Goal: Task Accomplishment & Management: Manage account settings

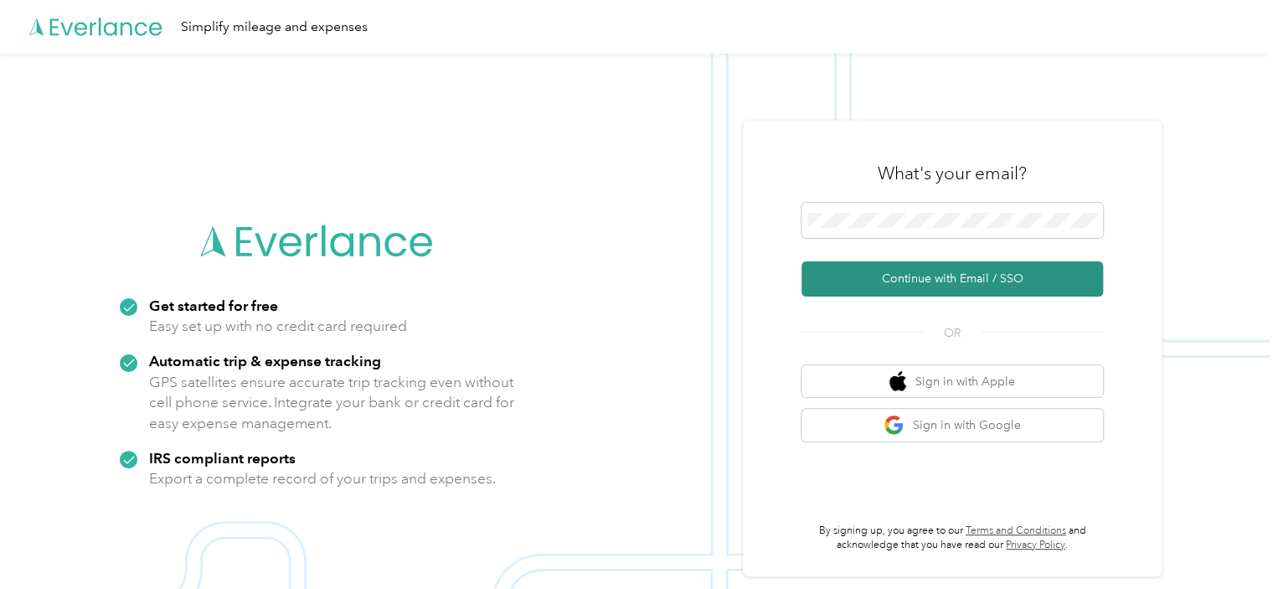
click at [957, 280] on button "Continue with Email / SSO" at bounding box center [951, 278] width 301 height 35
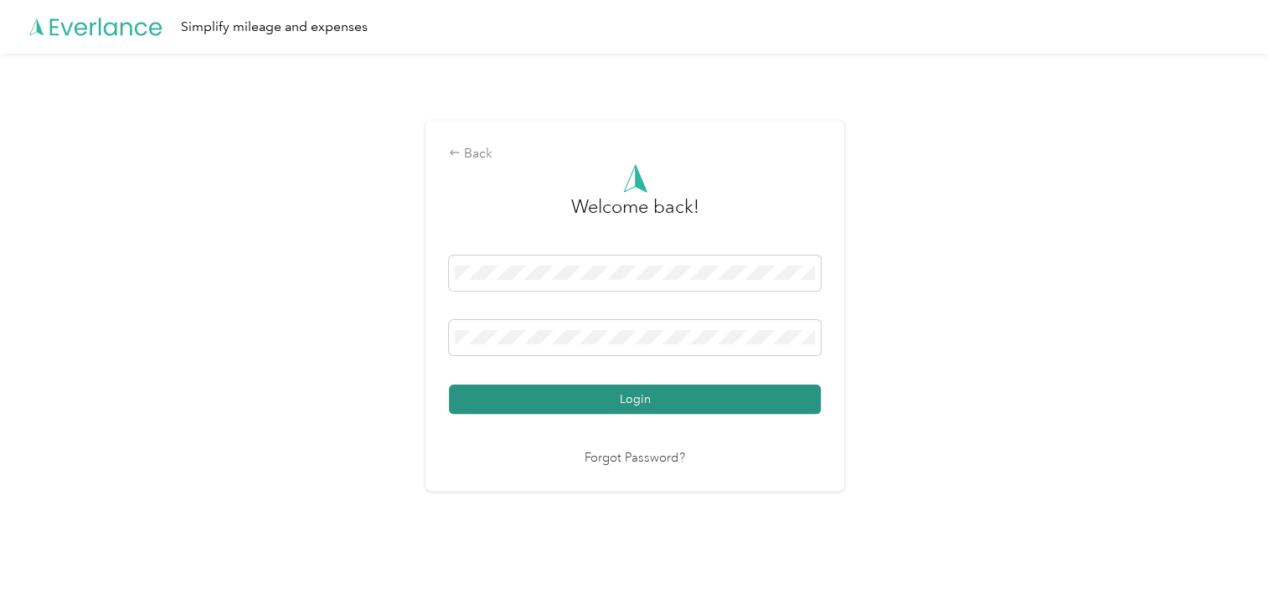
click at [661, 398] on button "Login" at bounding box center [635, 398] width 372 height 29
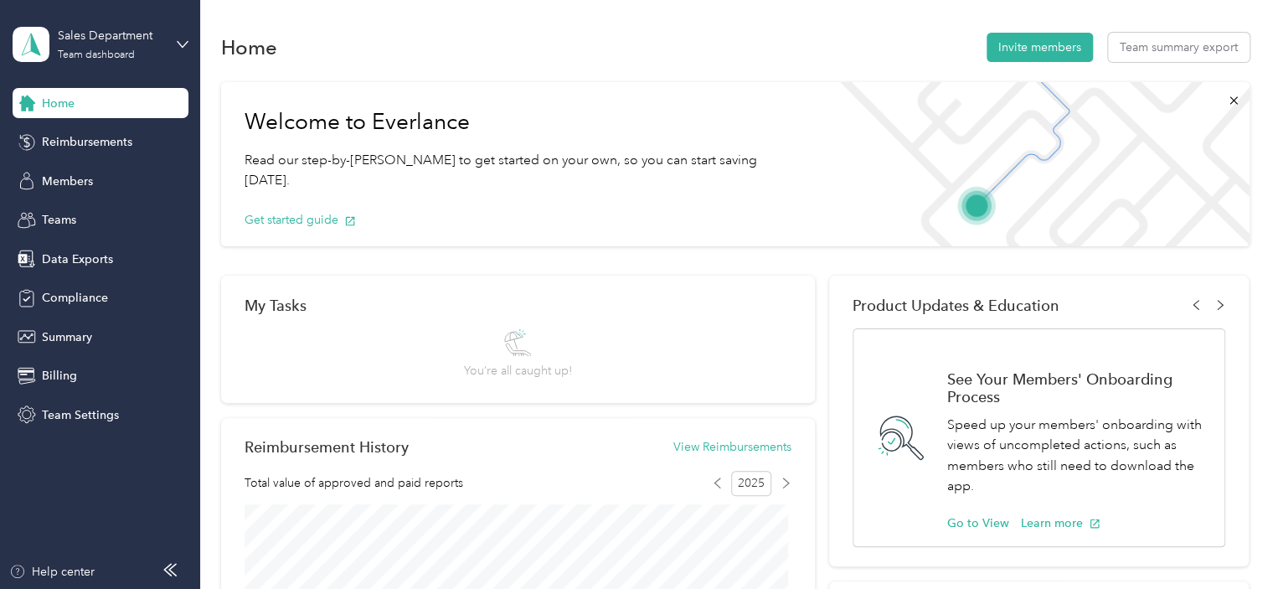
click at [172, 39] on div "Sales Department Team dashboard" at bounding box center [101, 44] width 176 height 59
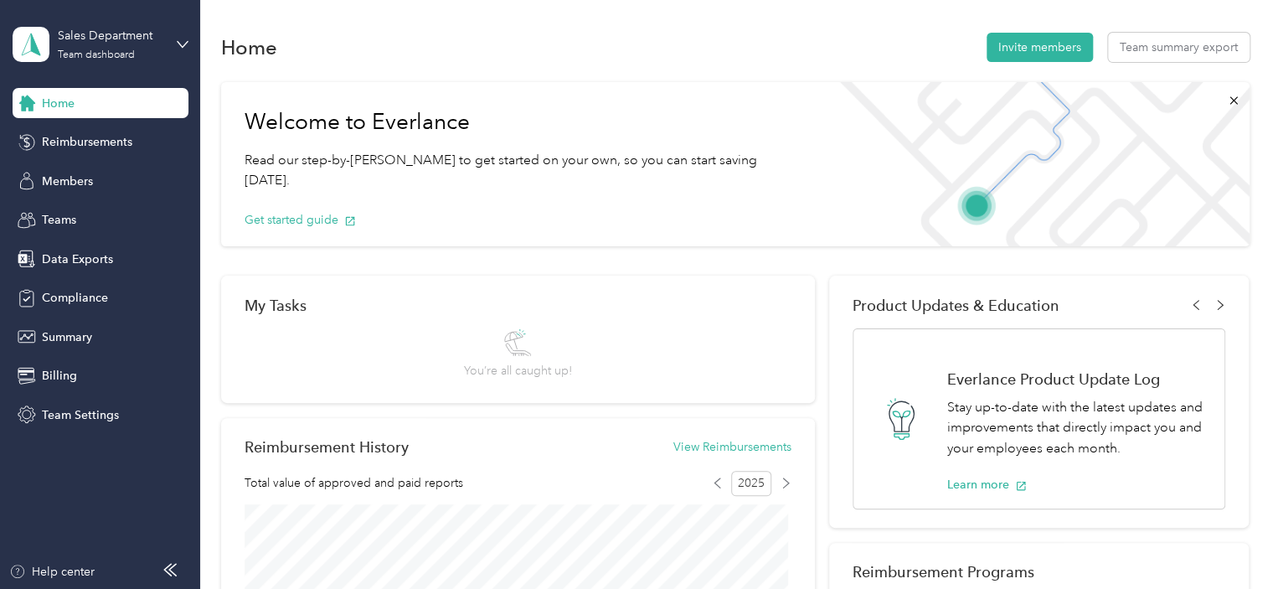
click at [47, 172] on div "Personal dashboard" at bounding box center [79, 176] width 105 height 18
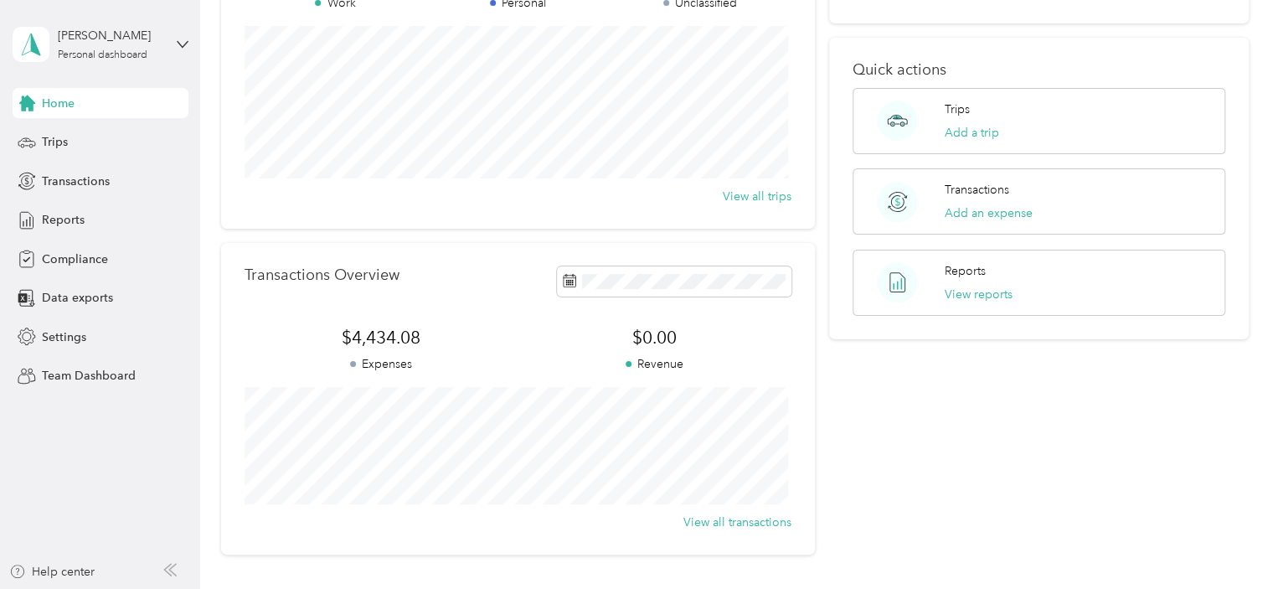
scroll to position [162, 0]
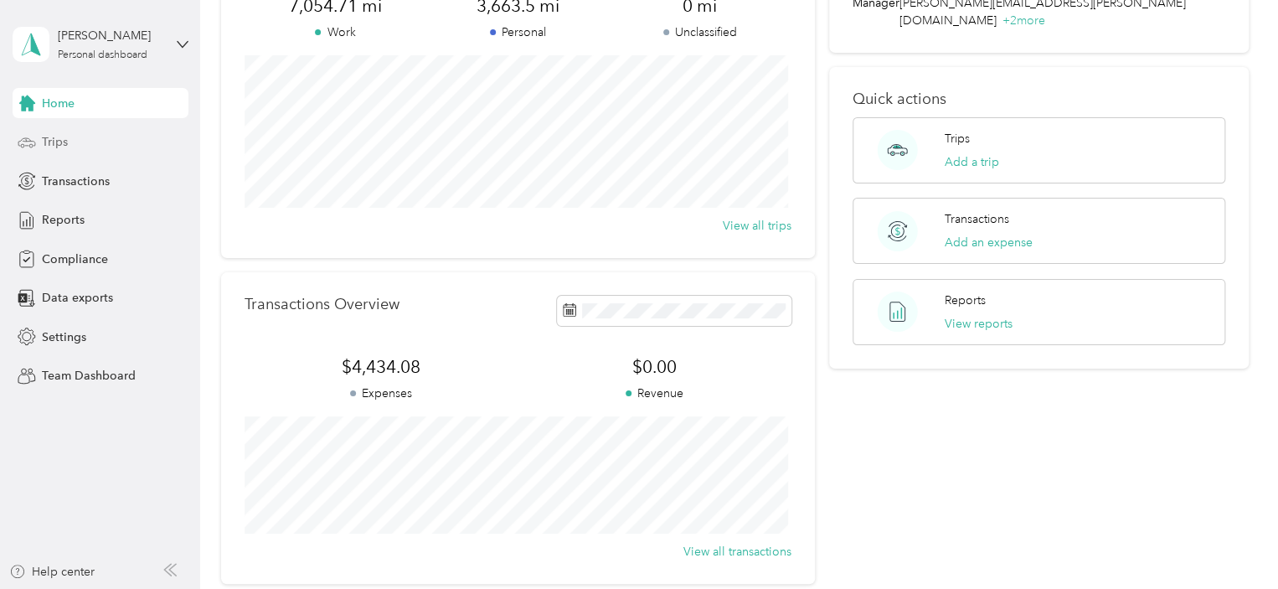
click at [60, 137] on span "Trips" at bounding box center [55, 142] width 26 height 18
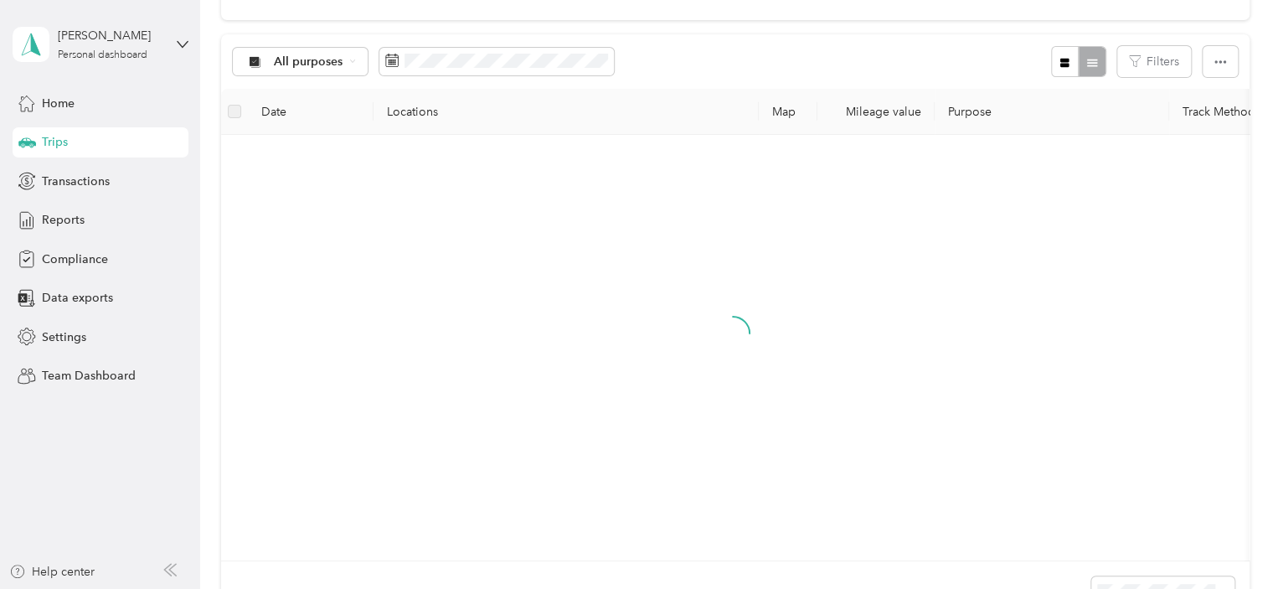
scroll to position [162, 0]
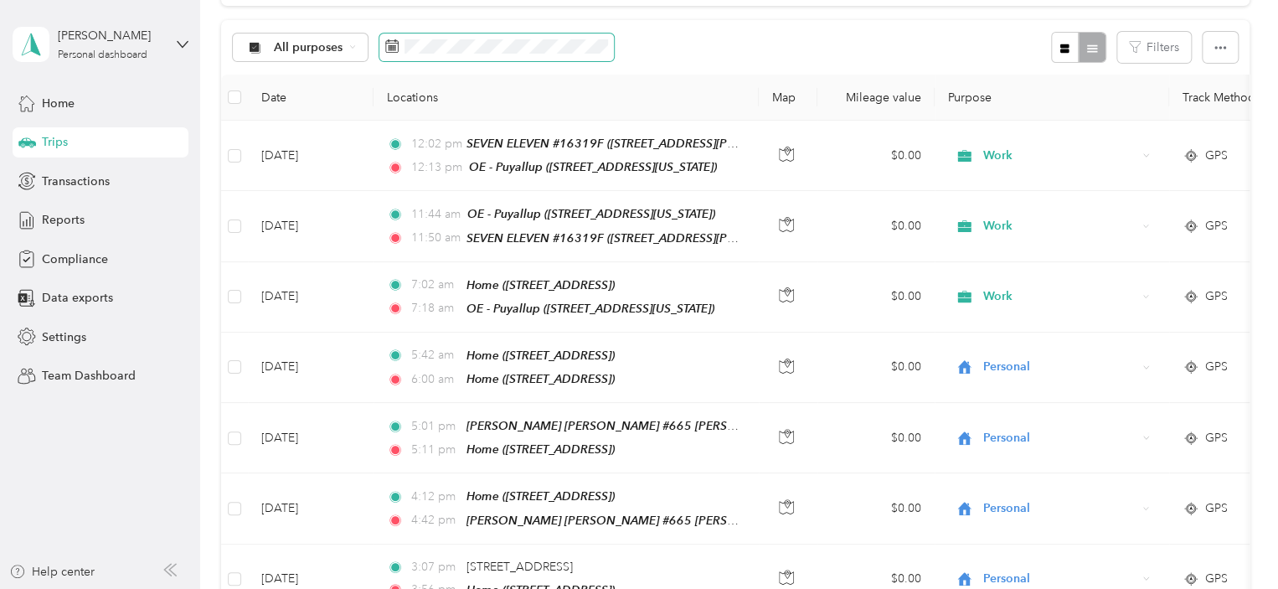
click at [402, 46] on span at bounding box center [496, 47] width 234 height 28
click at [399, 47] on span at bounding box center [496, 47] width 234 height 28
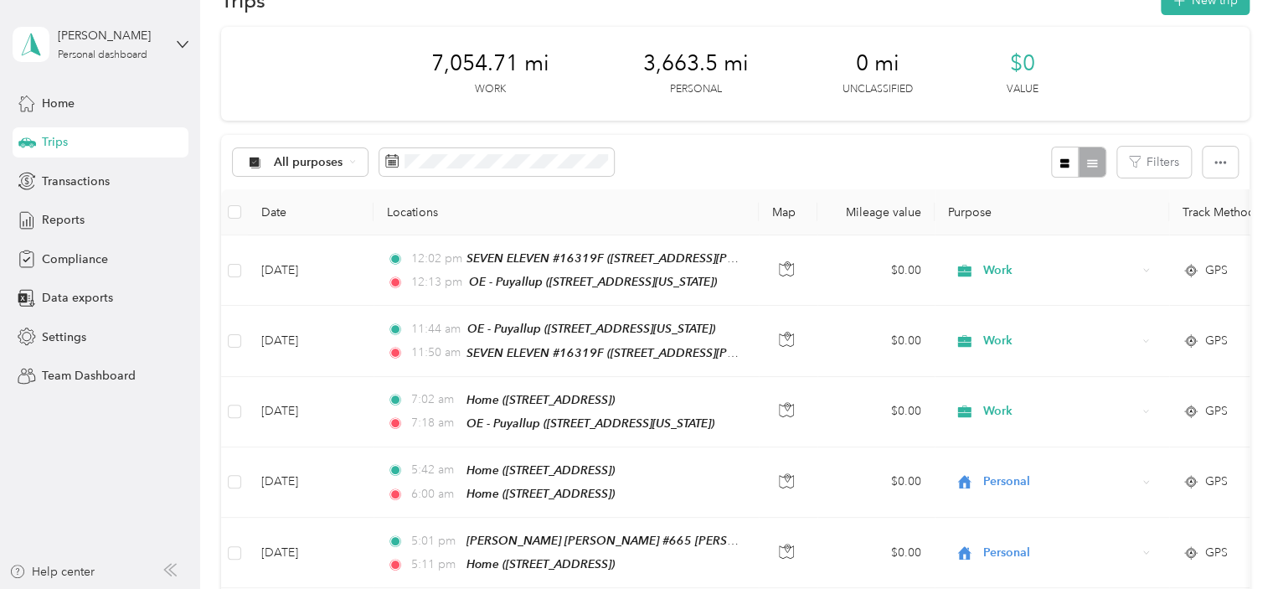
scroll to position [0, 0]
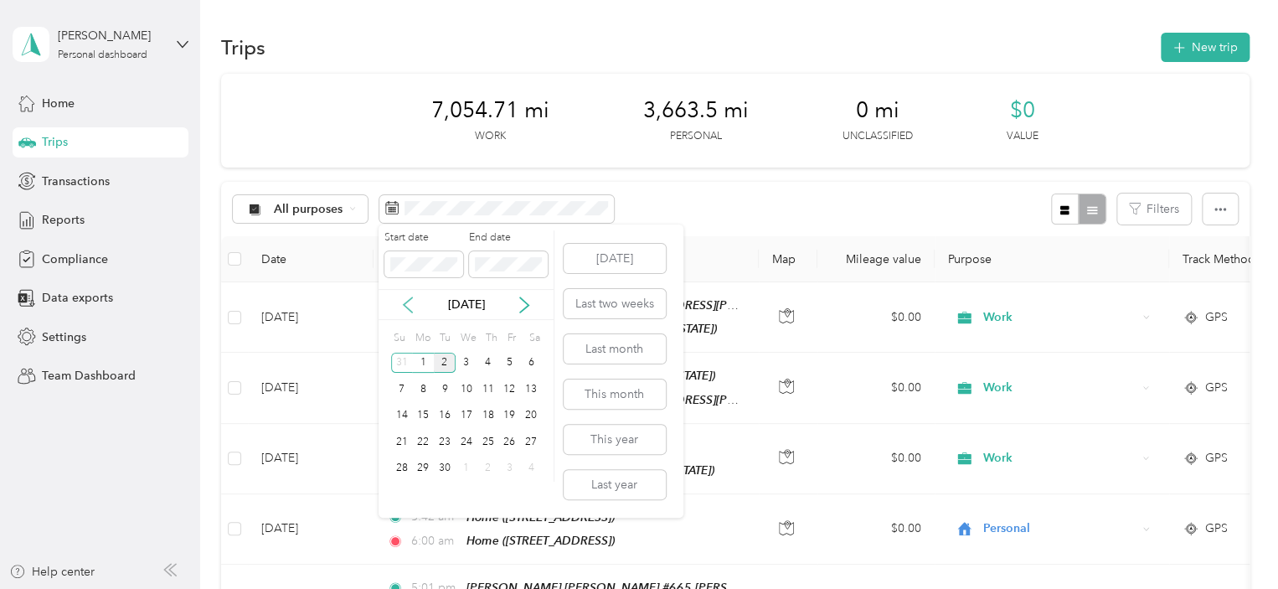
click at [410, 305] on icon at bounding box center [407, 304] width 17 height 17
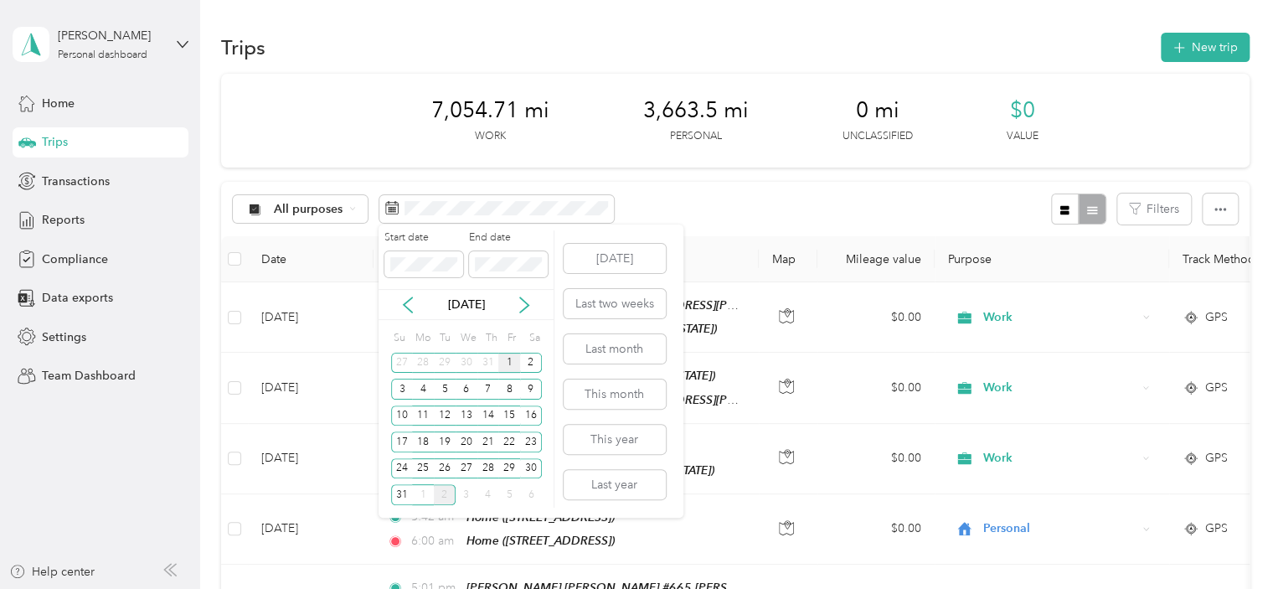
click at [507, 361] on div "1" at bounding box center [509, 362] width 22 height 21
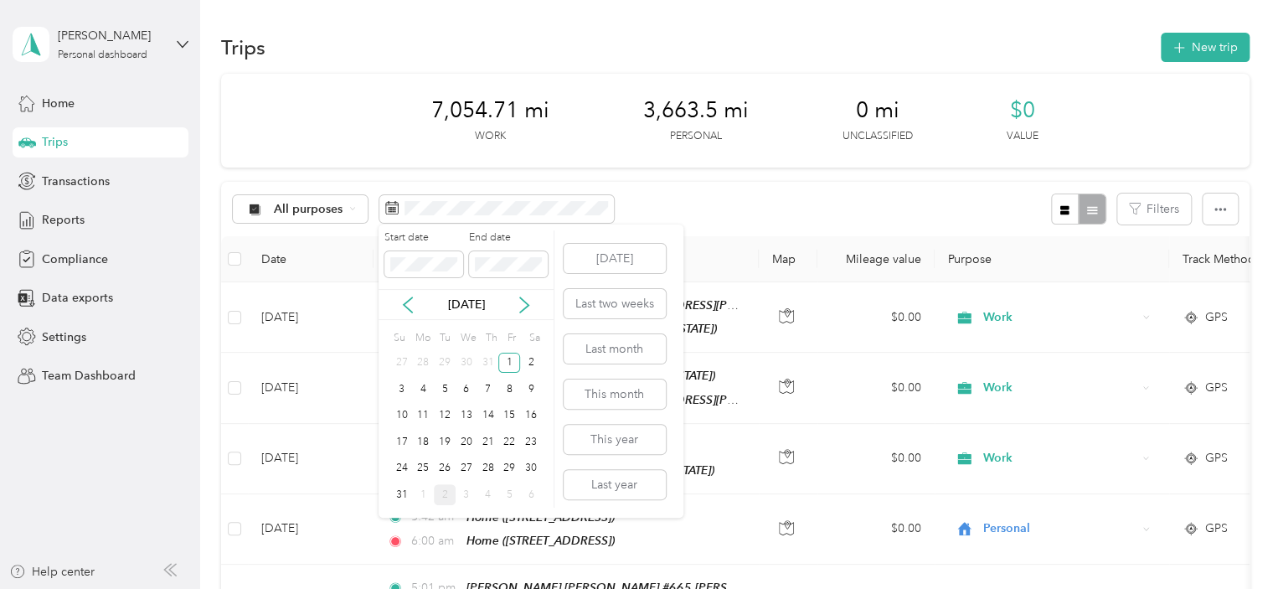
click at [505, 237] on label "End date" at bounding box center [508, 237] width 79 height 15
click at [399, 493] on div "31" at bounding box center [402, 494] width 22 height 21
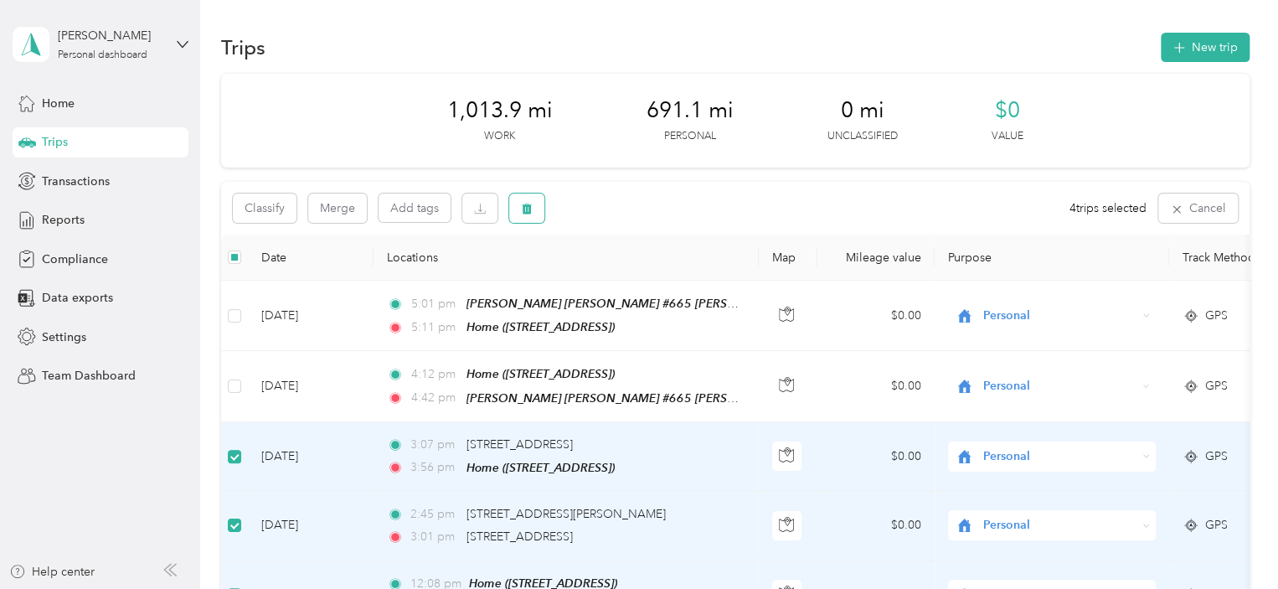
click at [522, 199] on button "button" at bounding box center [526, 207] width 35 height 29
click at [655, 278] on button "Yes" at bounding box center [651, 278] width 33 height 27
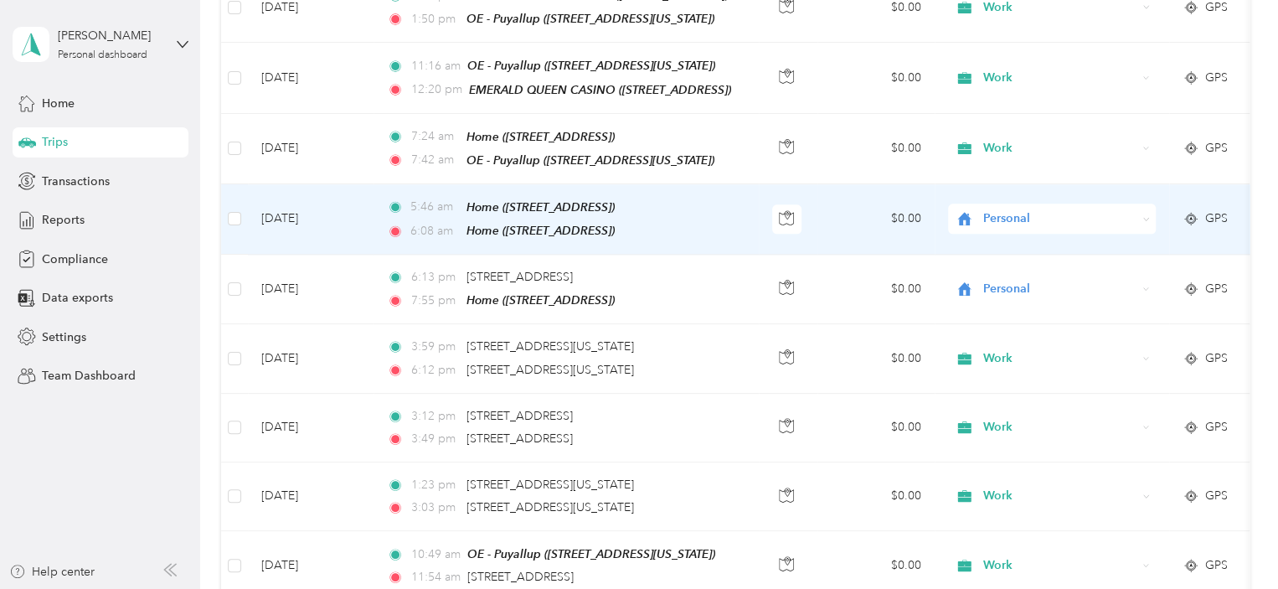
scroll to position [1172, 0]
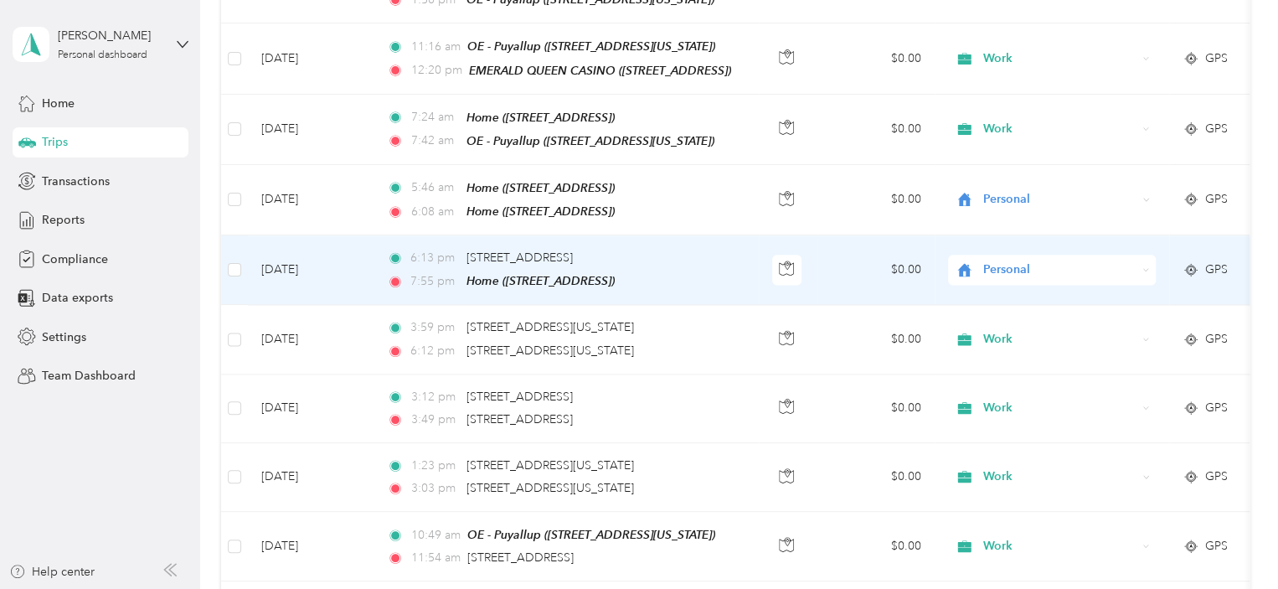
click at [1141, 255] on div "Personal" at bounding box center [1052, 270] width 208 height 30
click at [1027, 275] on li "Work" at bounding box center [1052, 273] width 208 height 29
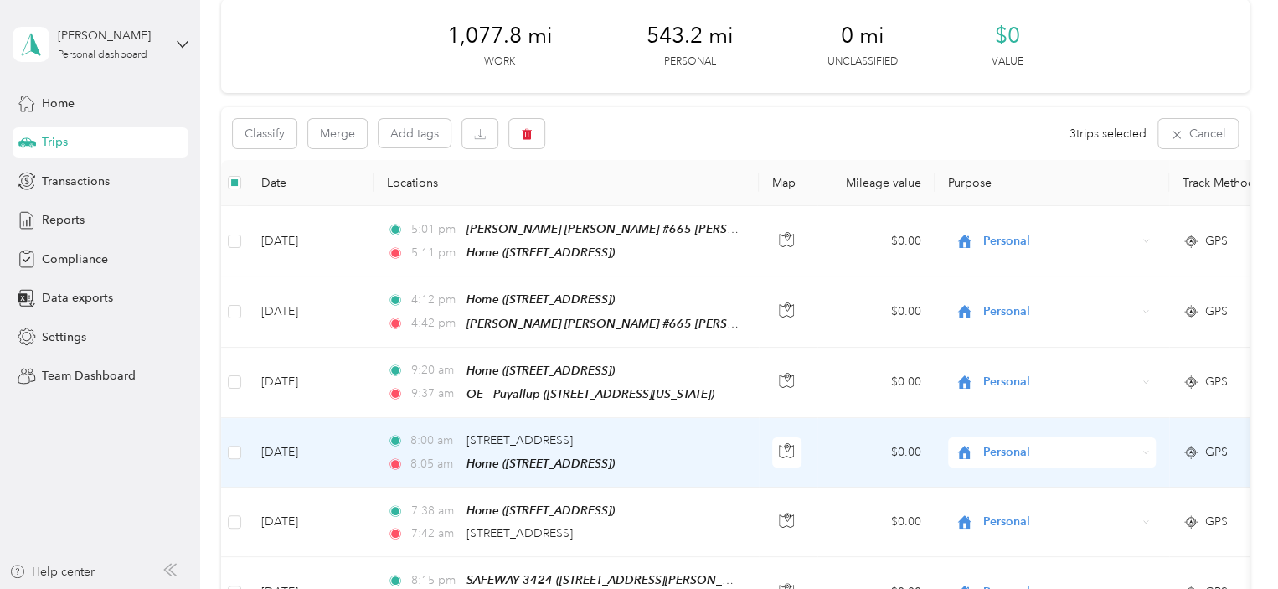
scroll to position [0, 0]
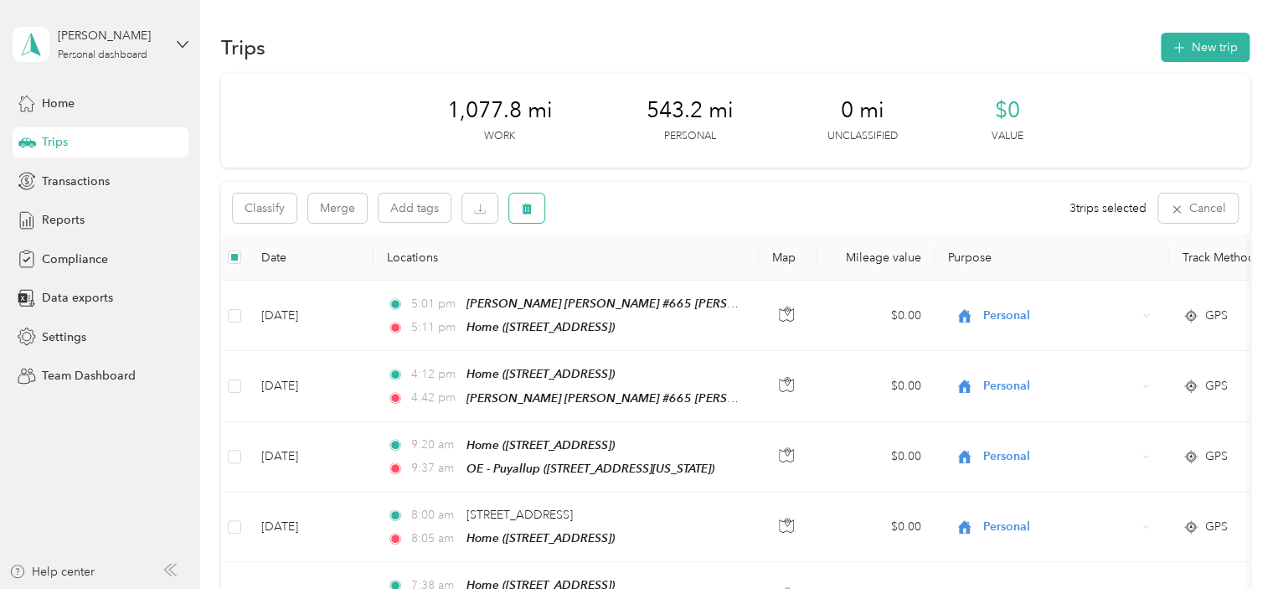
click at [519, 210] on button "button" at bounding box center [526, 207] width 35 height 29
click at [640, 275] on button "Yes" at bounding box center [651, 278] width 33 height 27
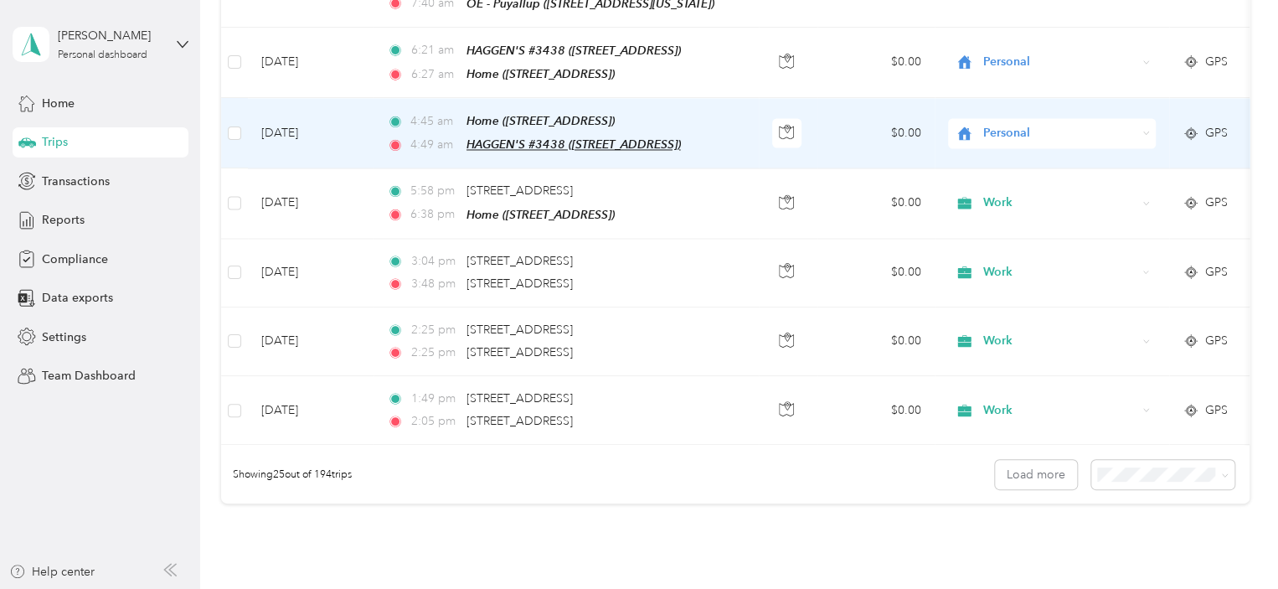
scroll to position [1591, 0]
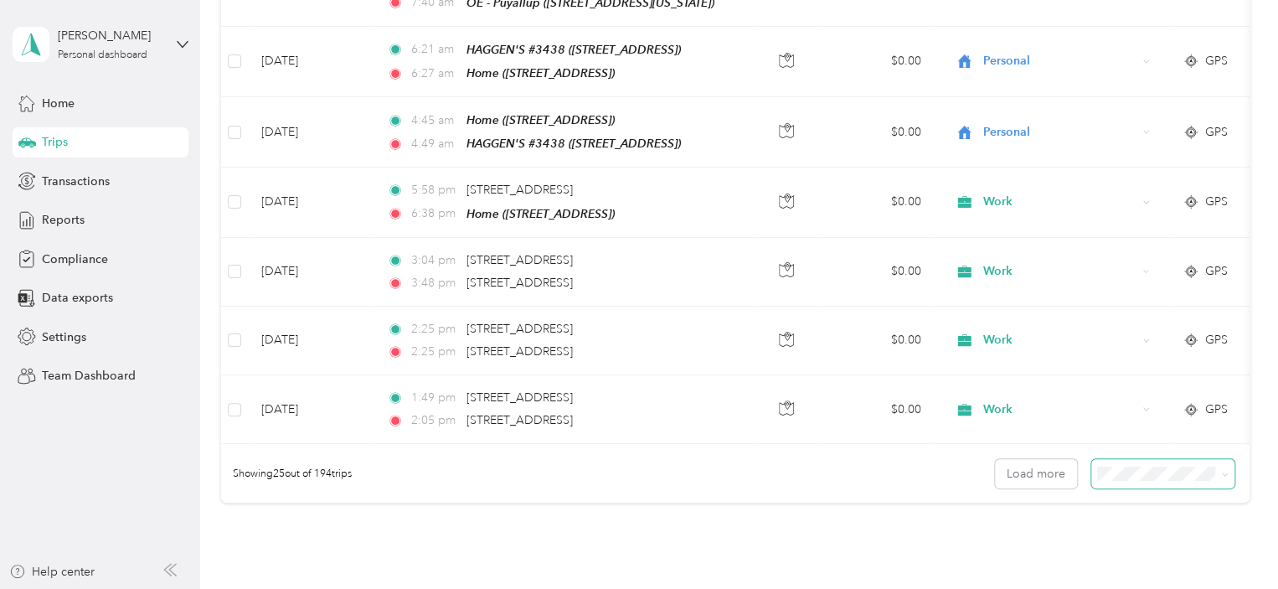
click at [1221, 471] on icon at bounding box center [1225, 475] width 8 height 8
click at [1165, 545] on li "100 per load" at bounding box center [1158, 539] width 143 height 29
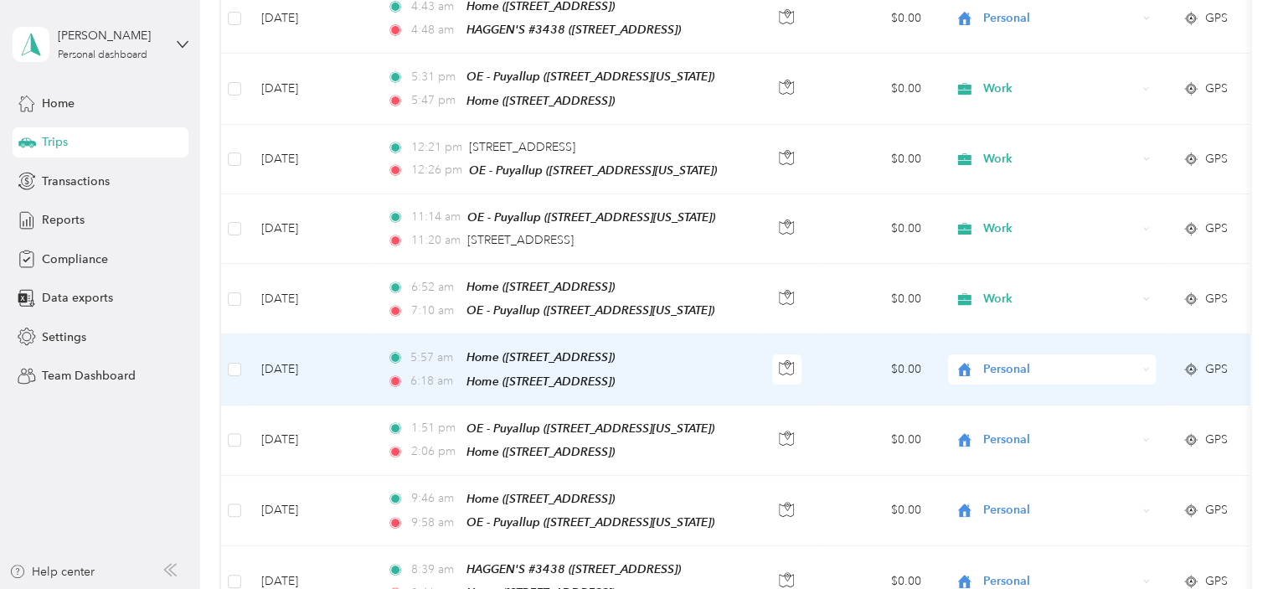
scroll to position [3181, 0]
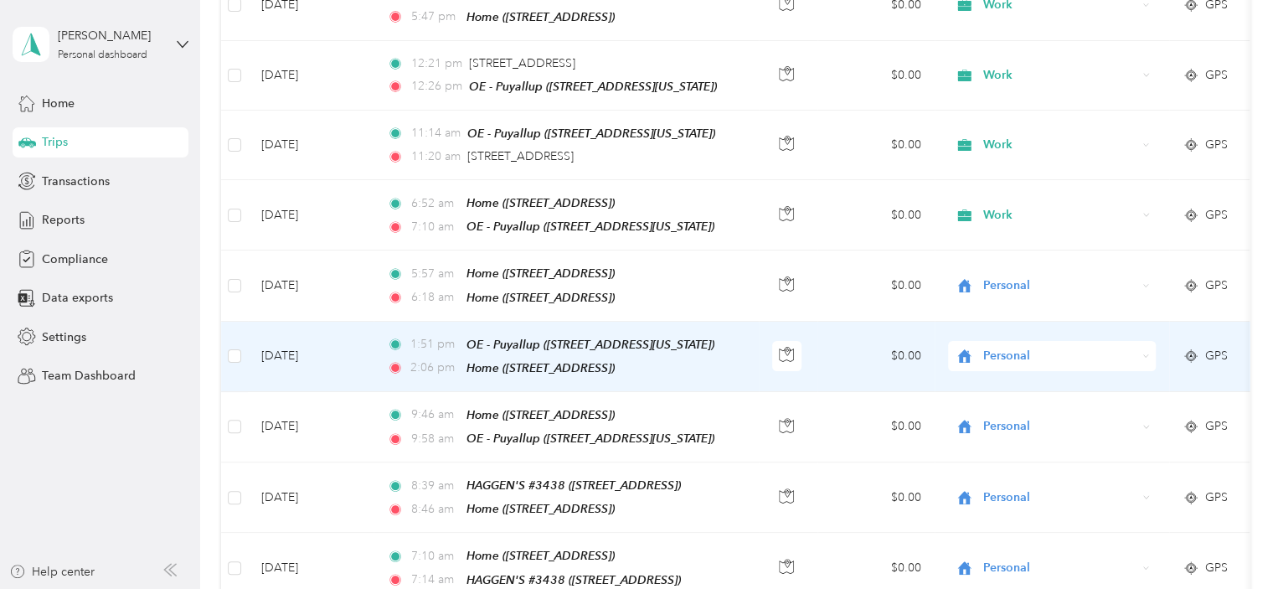
click at [1145, 352] on icon at bounding box center [1146, 356] width 8 height 8
click at [1081, 317] on span "Work" at bounding box center [1066, 325] width 155 height 18
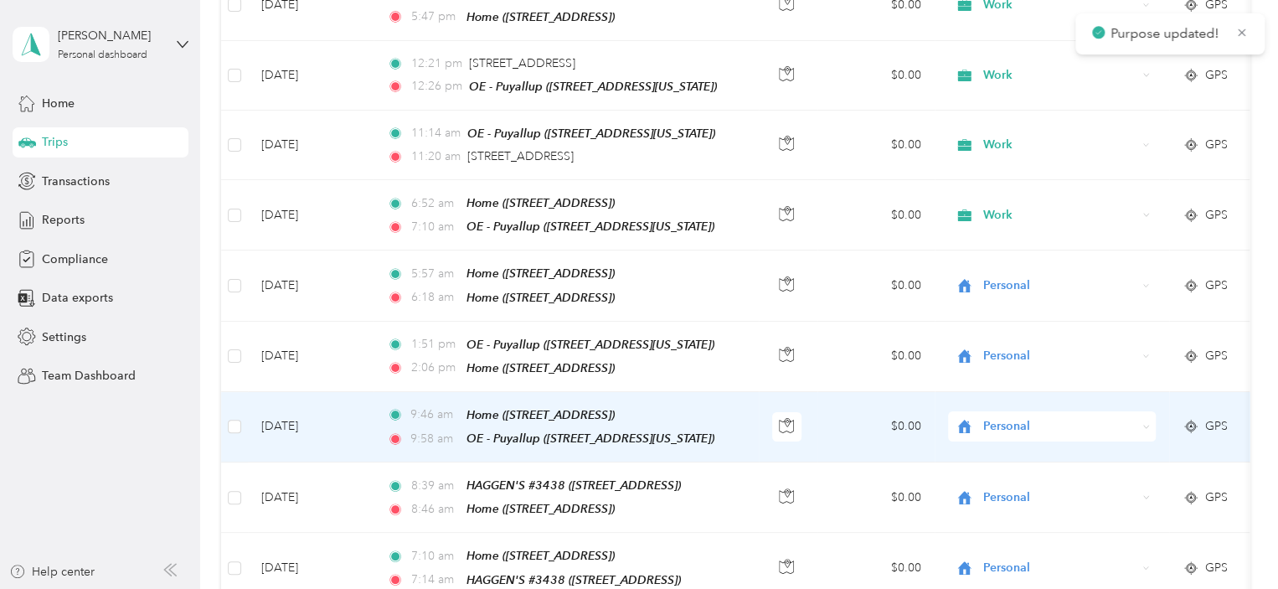
click at [1139, 411] on div "Personal" at bounding box center [1052, 426] width 208 height 30
click at [1016, 397] on li "Work" at bounding box center [1052, 392] width 208 height 29
click at [1139, 411] on div "Personal" at bounding box center [1052, 426] width 208 height 30
click at [1025, 386] on span "Work" at bounding box center [1066, 394] width 155 height 18
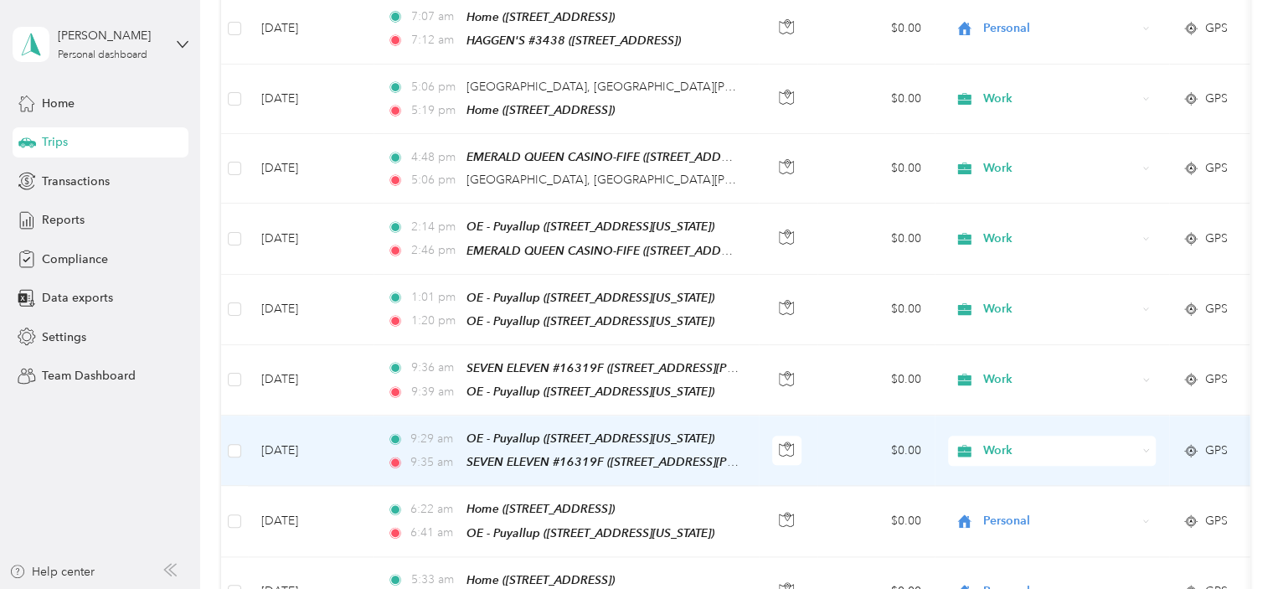
scroll to position [4102, 0]
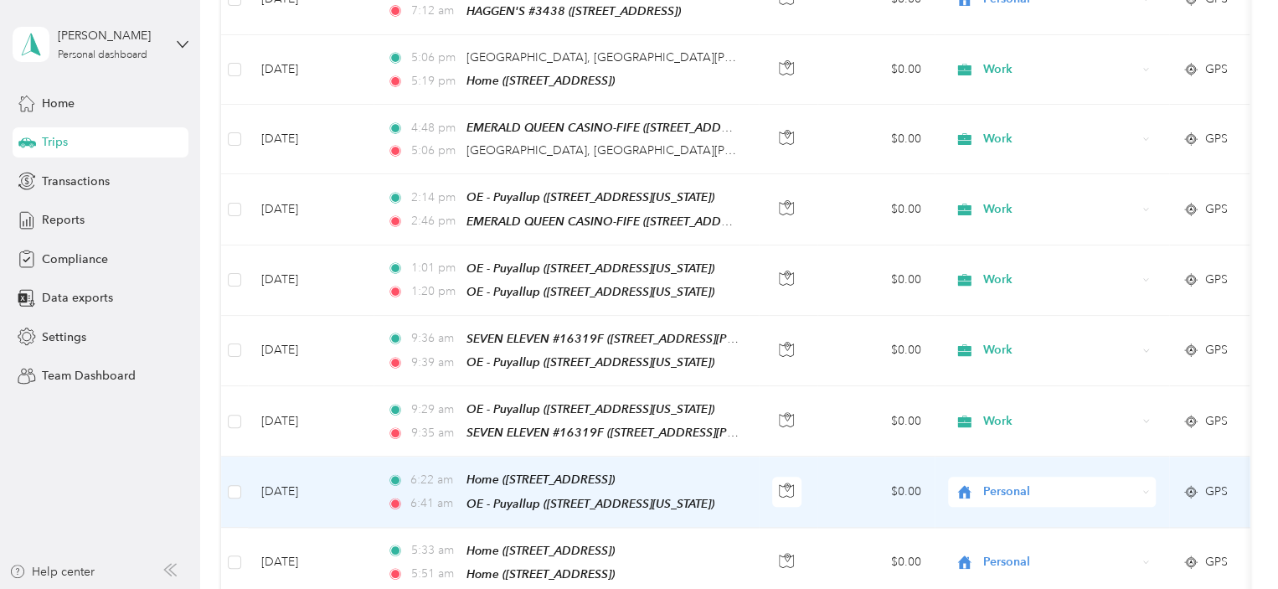
click at [1146, 488] on icon at bounding box center [1146, 492] width 8 height 8
click at [1078, 434] on span "Work" at bounding box center [1066, 432] width 155 height 18
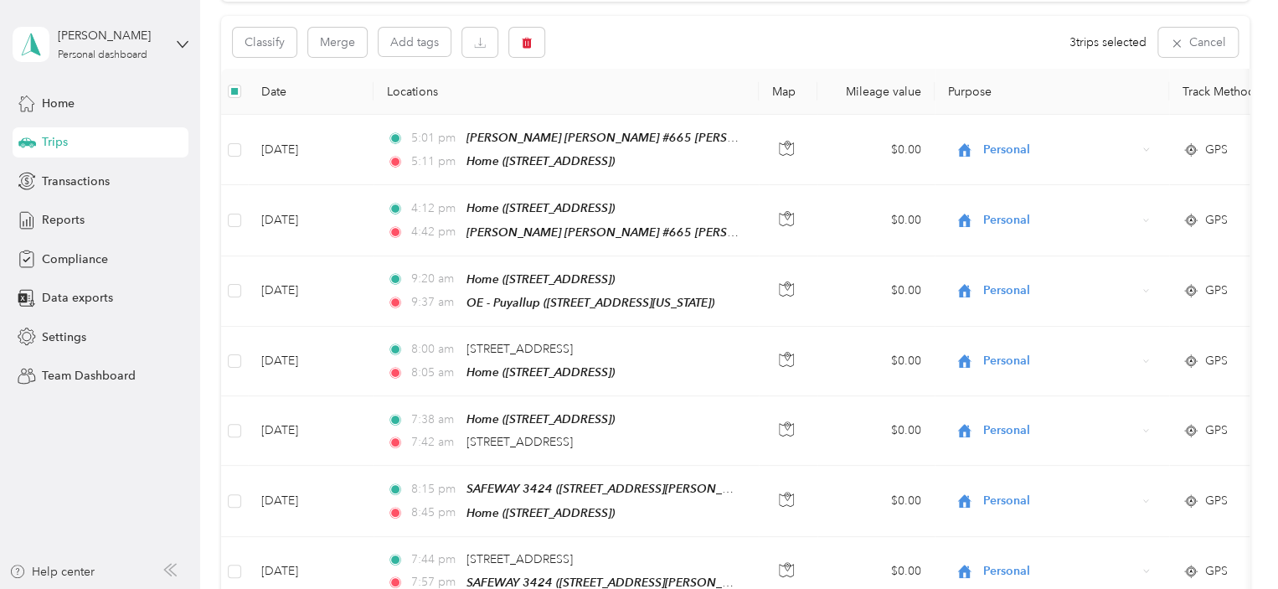
scroll to position [0, 0]
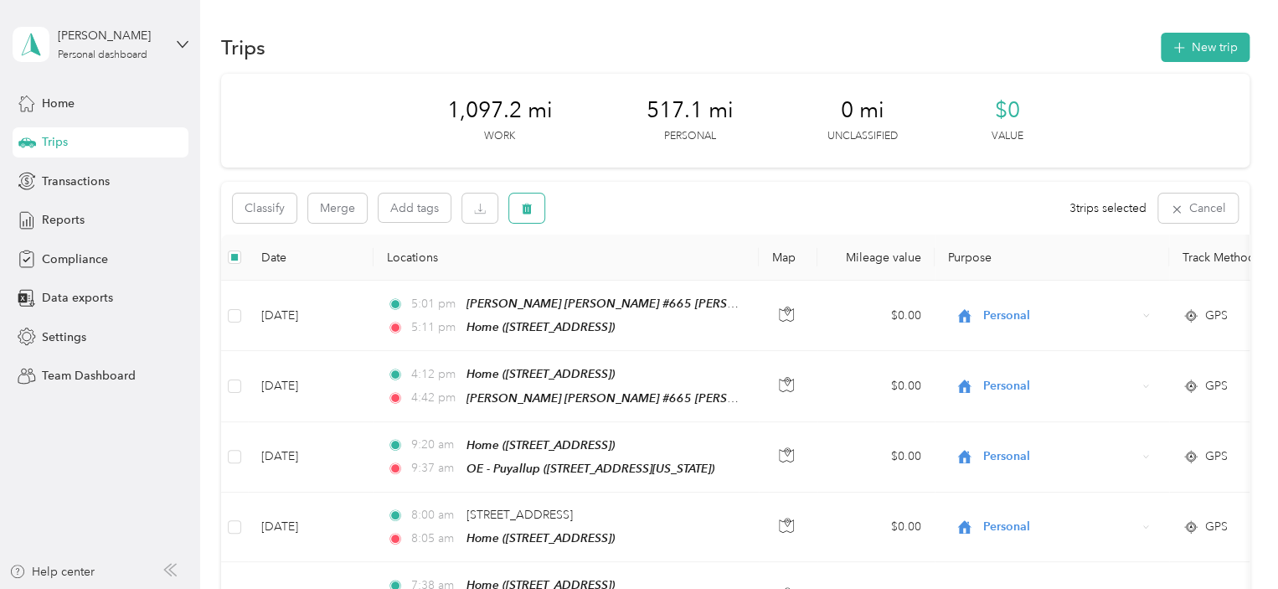
click at [516, 203] on button "button" at bounding box center [526, 207] width 35 height 29
click at [656, 282] on button "Yes" at bounding box center [651, 278] width 33 height 27
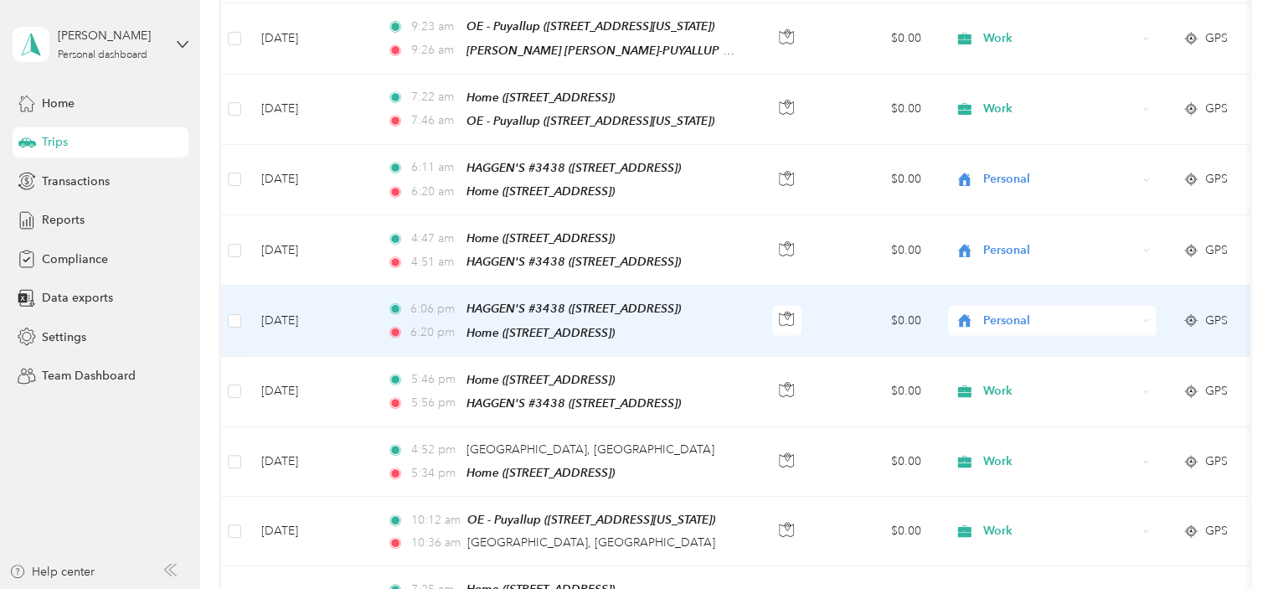
scroll to position [4856, 0]
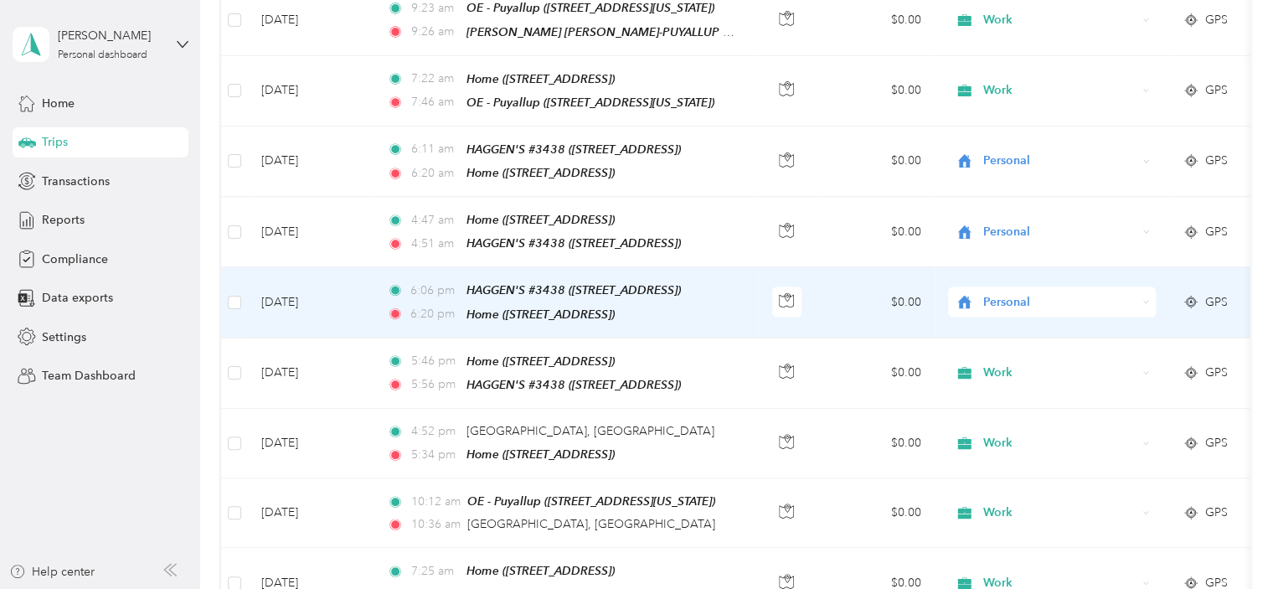
click at [1018, 293] on span "Personal" at bounding box center [1059, 302] width 153 height 18
click at [1077, 227] on span "Work" at bounding box center [1066, 228] width 155 height 18
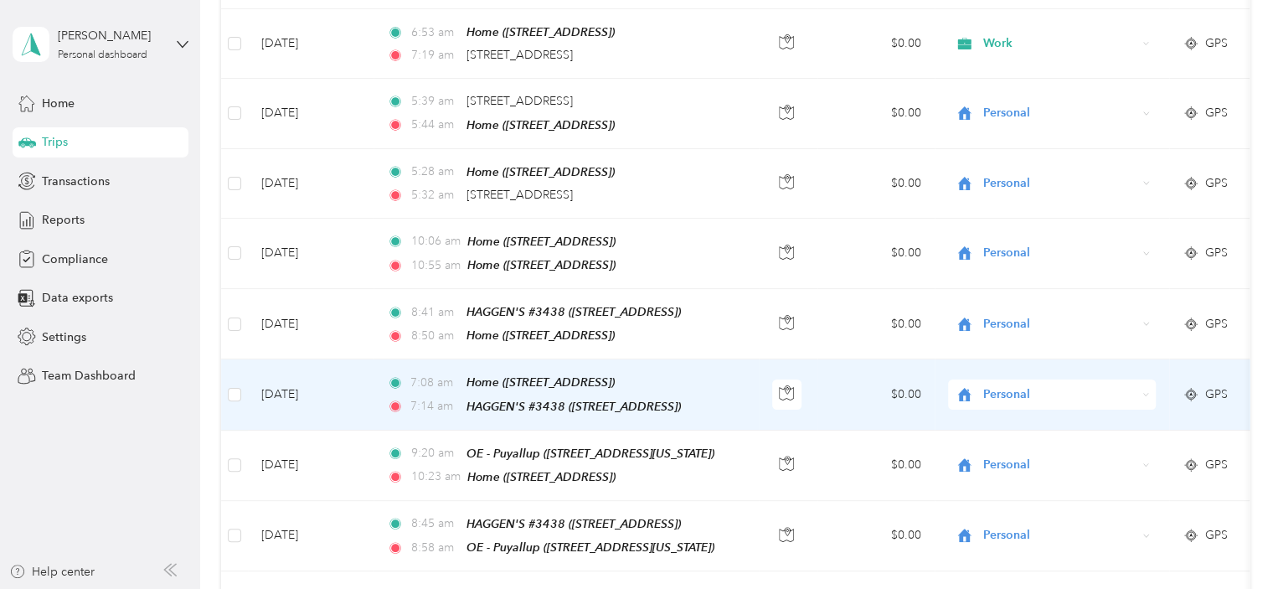
scroll to position [6530, 0]
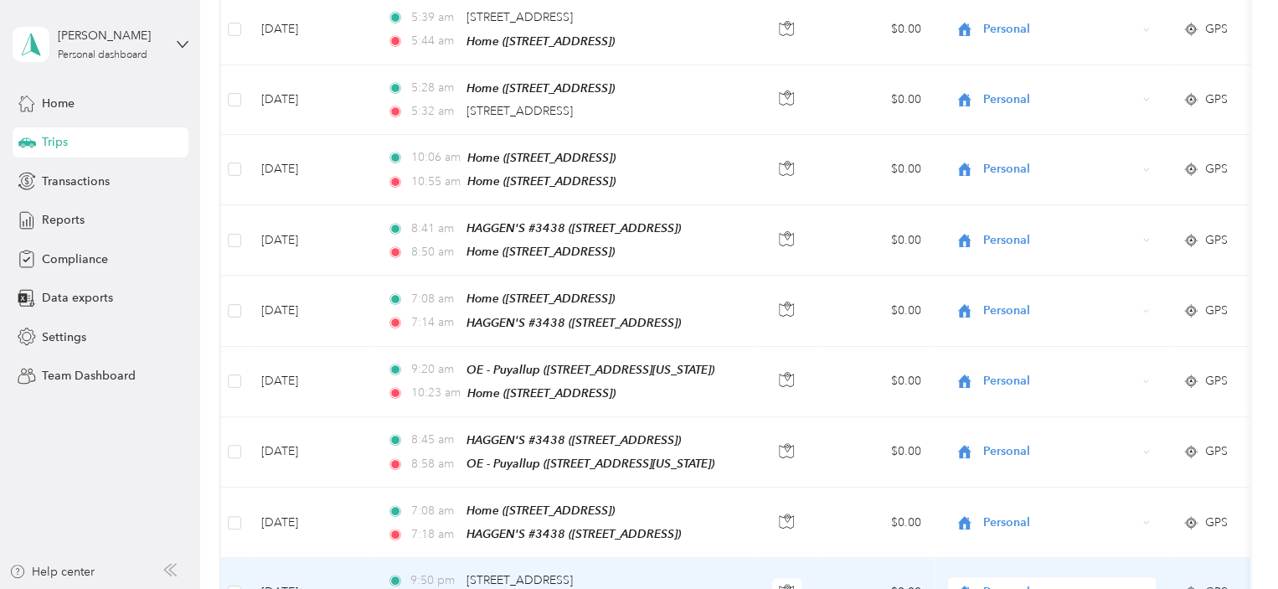
click at [1139, 577] on div "Personal" at bounding box center [1052, 592] width 208 height 30
click at [1051, 476] on span "Work" at bounding box center [1066, 475] width 155 height 18
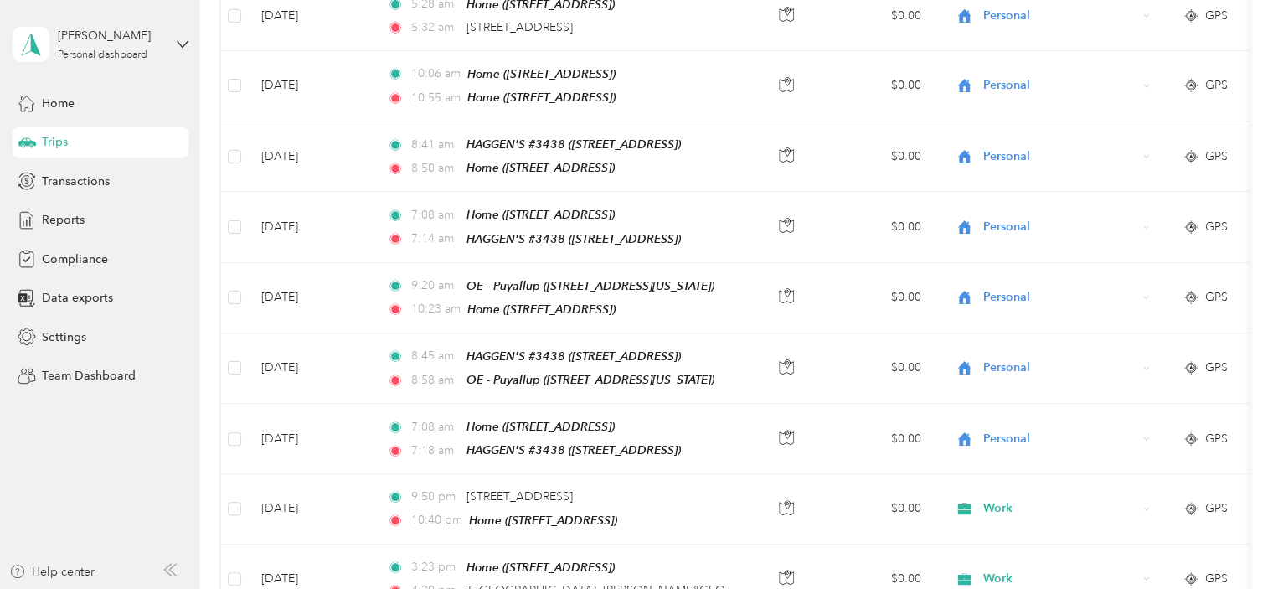
scroll to position [6698, 0]
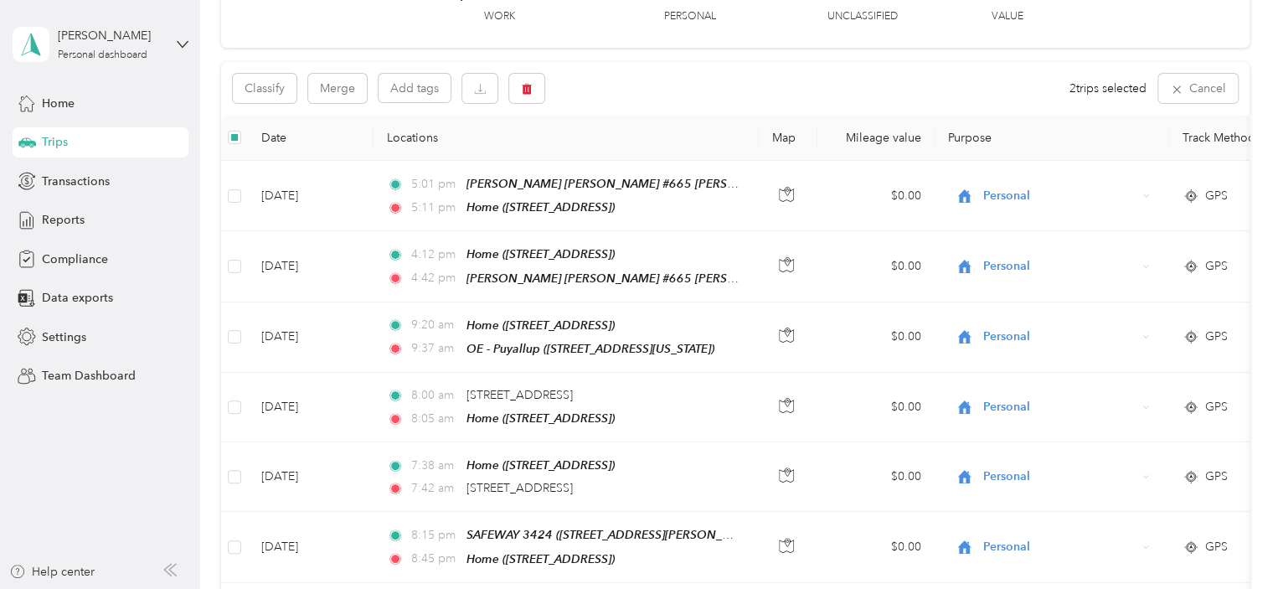
scroll to position [0, 0]
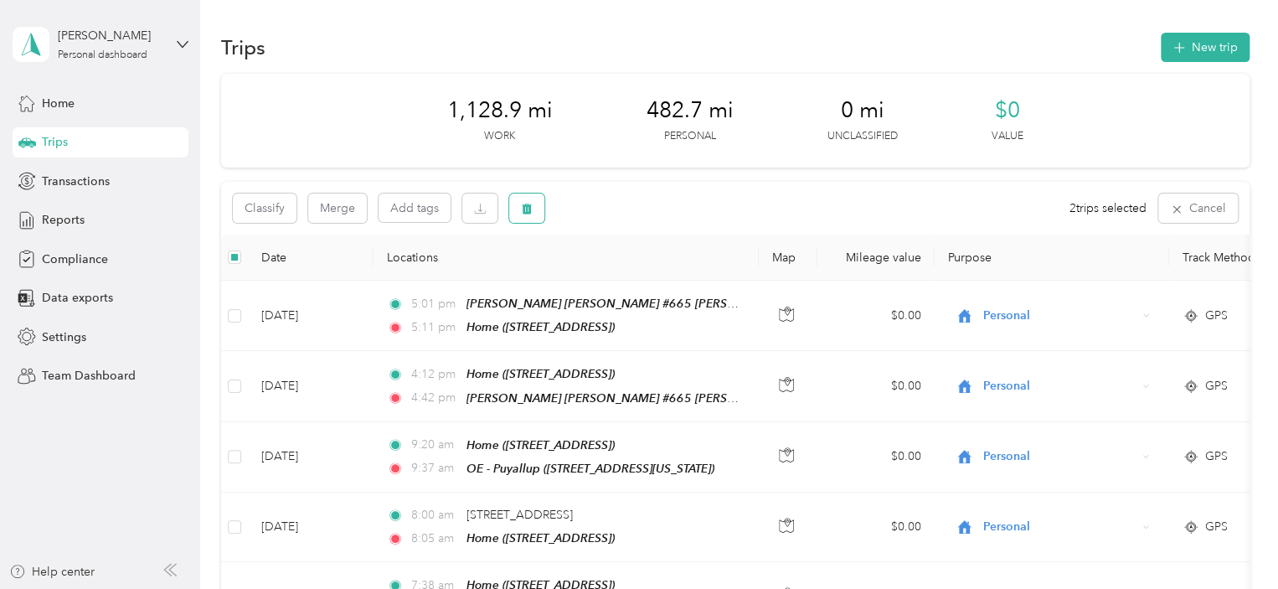
click at [524, 208] on icon "button" at bounding box center [527, 208] width 10 height 11
click at [643, 272] on button "Yes" at bounding box center [651, 278] width 33 height 27
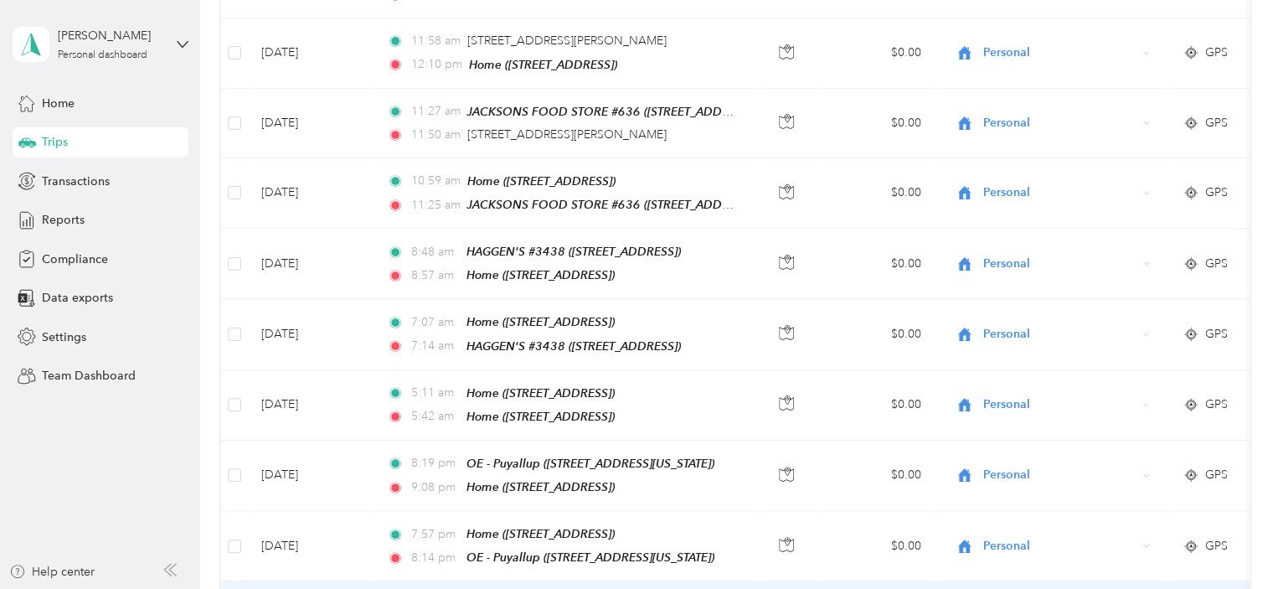
scroll to position [10549, 0]
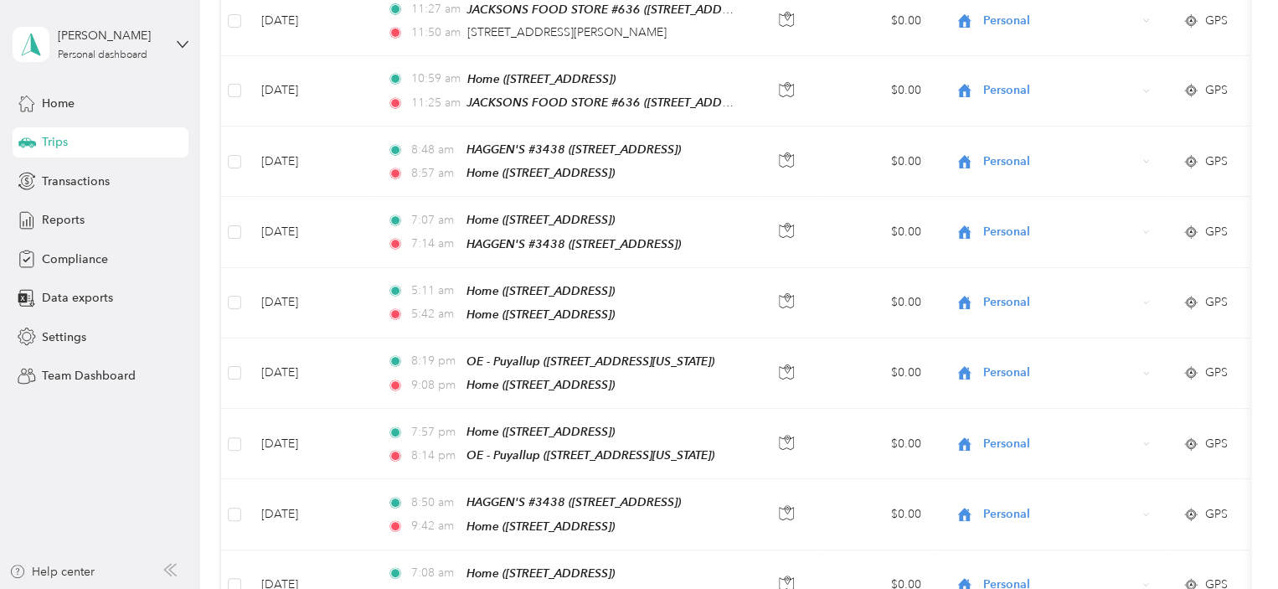
click at [1050, 514] on span "Work" at bounding box center [1066, 507] width 155 height 18
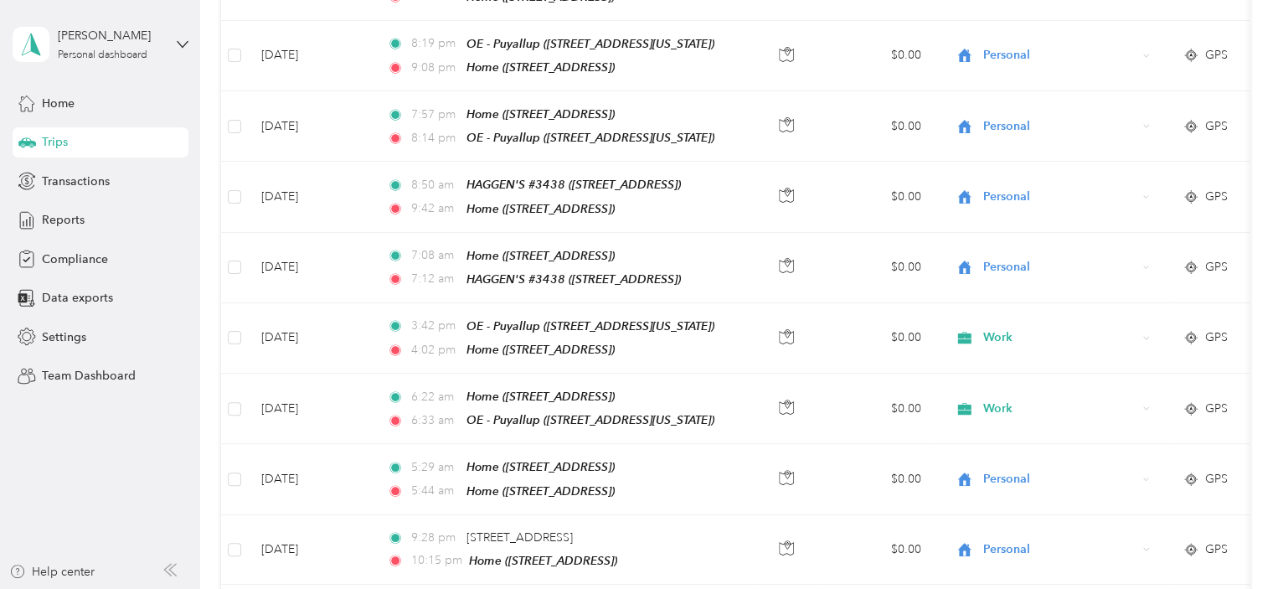
scroll to position [10884, 0]
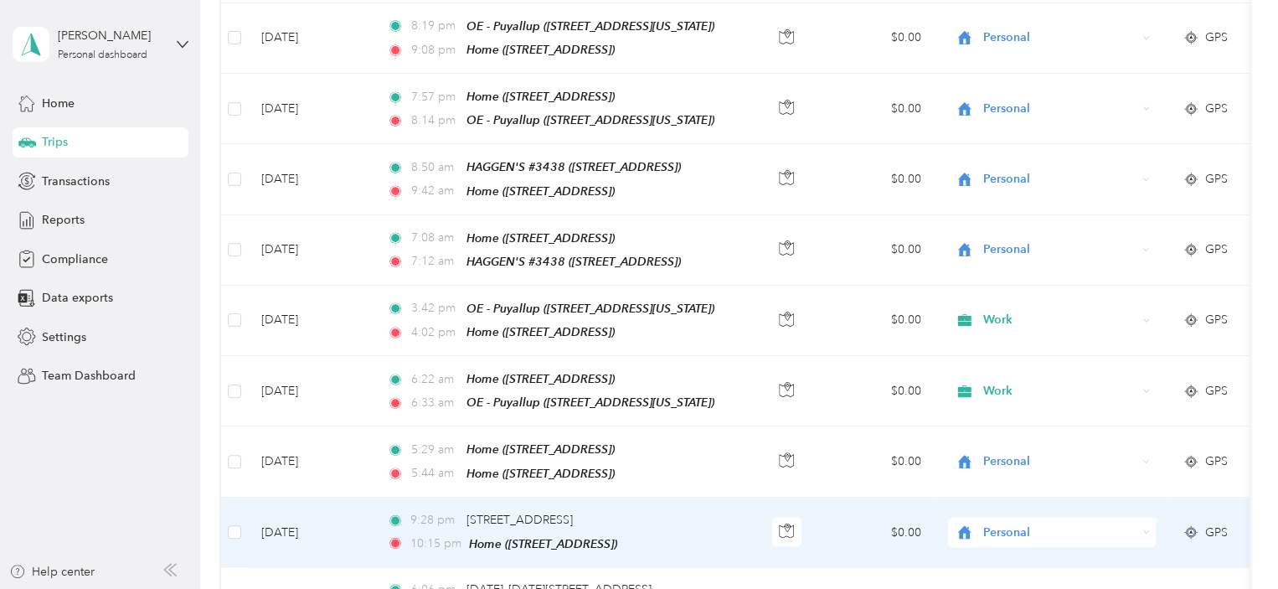
click at [1149, 527] on icon at bounding box center [1146, 531] width 8 height 8
click at [1043, 312] on span "Work" at bounding box center [1066, 317] width 155 height 18
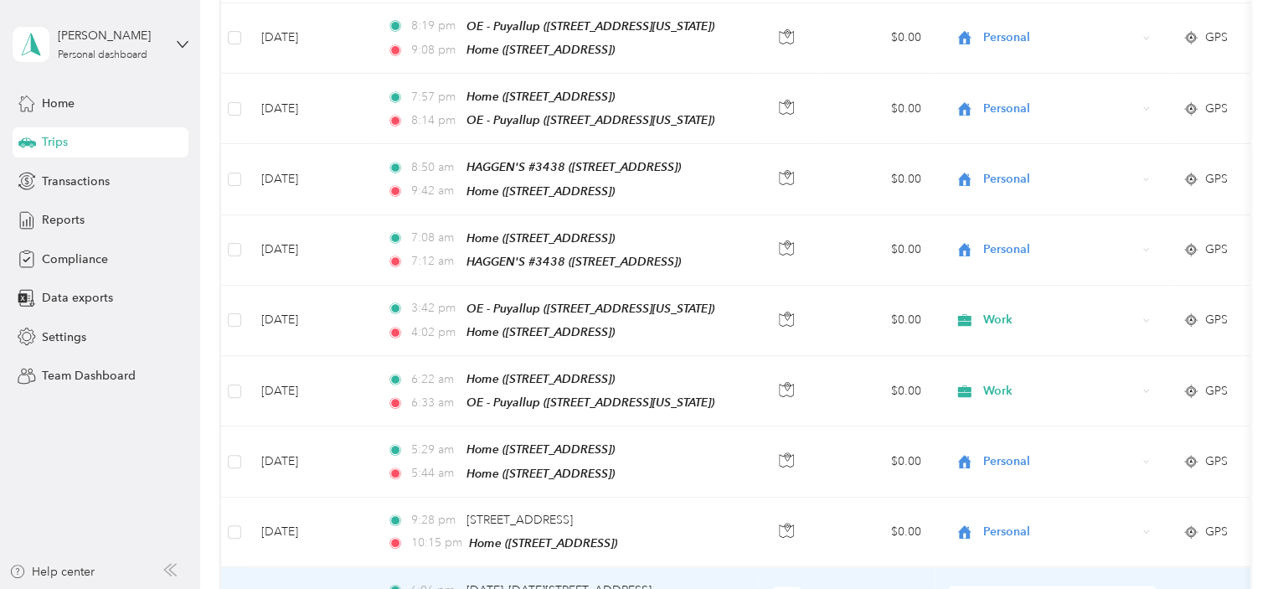
click at [1067, 588] on span "Personal" at bounding box center [1059, 600] width 153 height 18
click at [1021, 374] on li "Work" at bounding box center [1052, 385] width 208 height 29
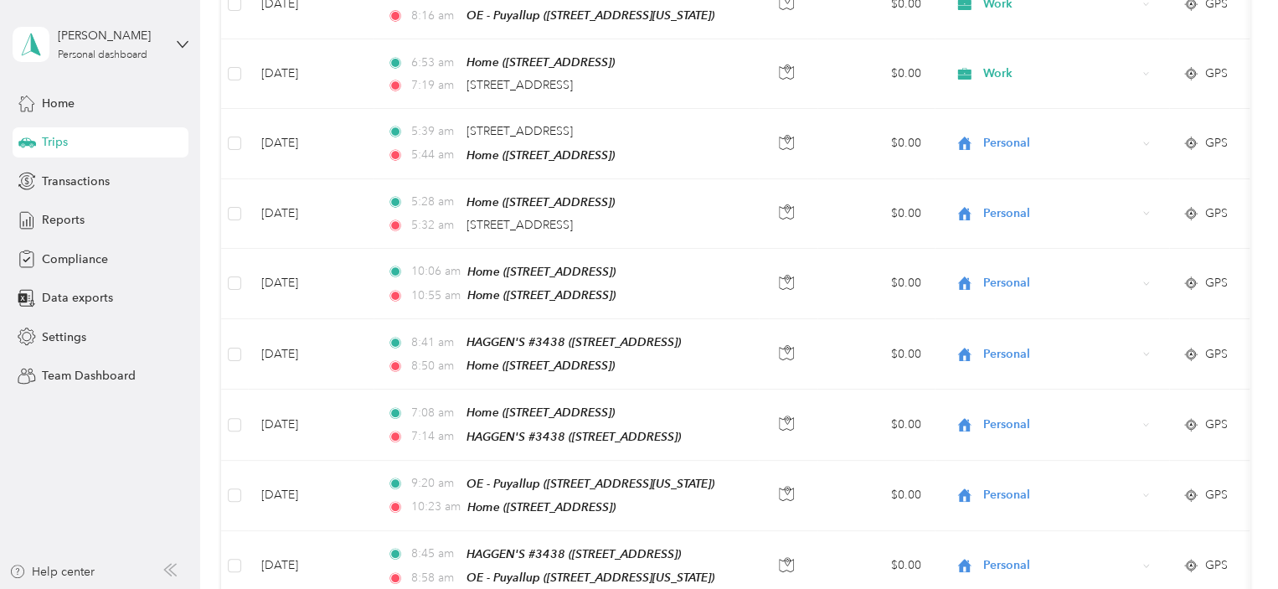
scroll to position [6363, 0]
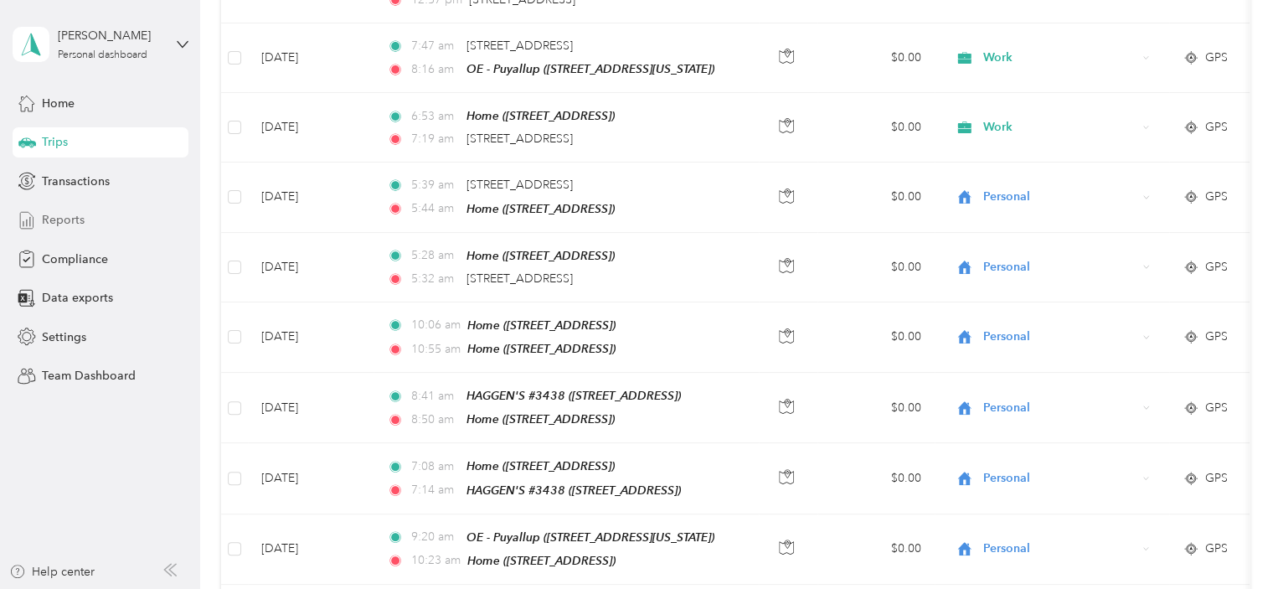
click at [56, 216] on span "Reports" at bounding box center [63, 220] width 43 height 18
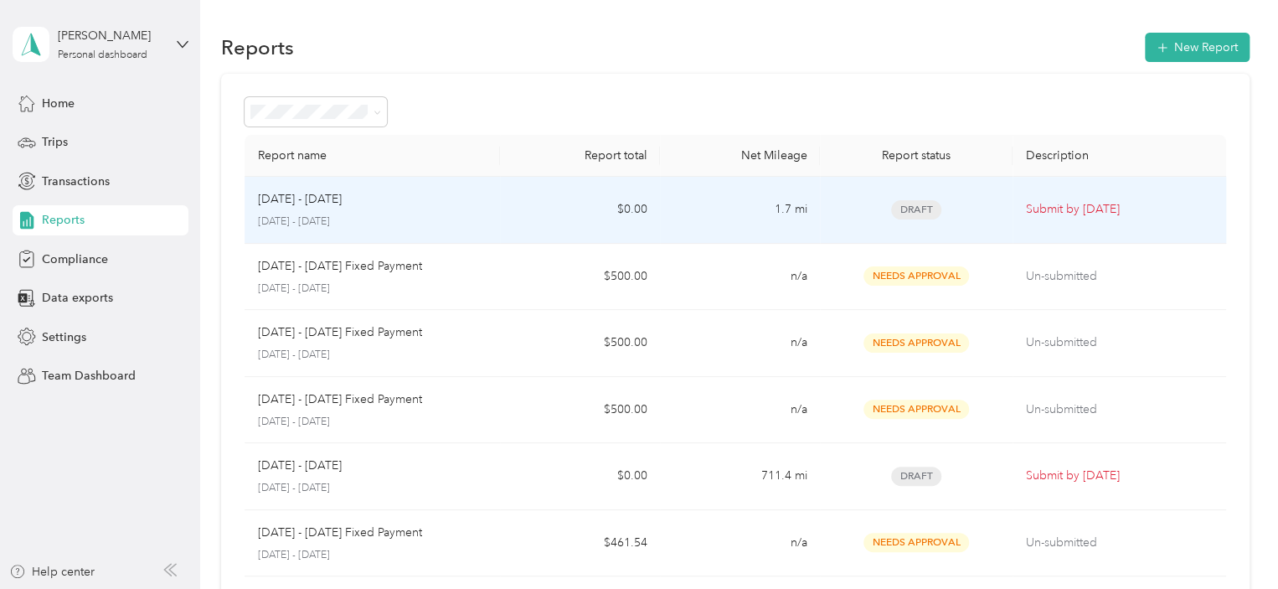
click at [306, 207] on p "[DATE] - [DATE]" at bounding box center [300, 199] width 84 height 18
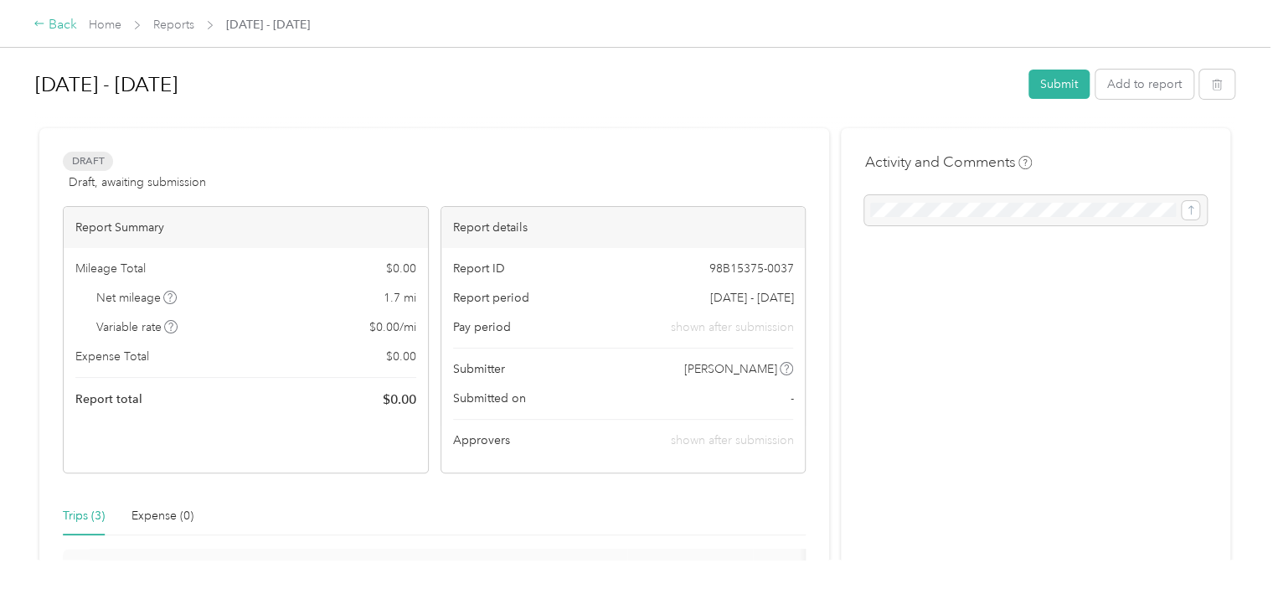
click at [59, 28] on div "Back" at bounding box center [55, 25] width 44 height 20
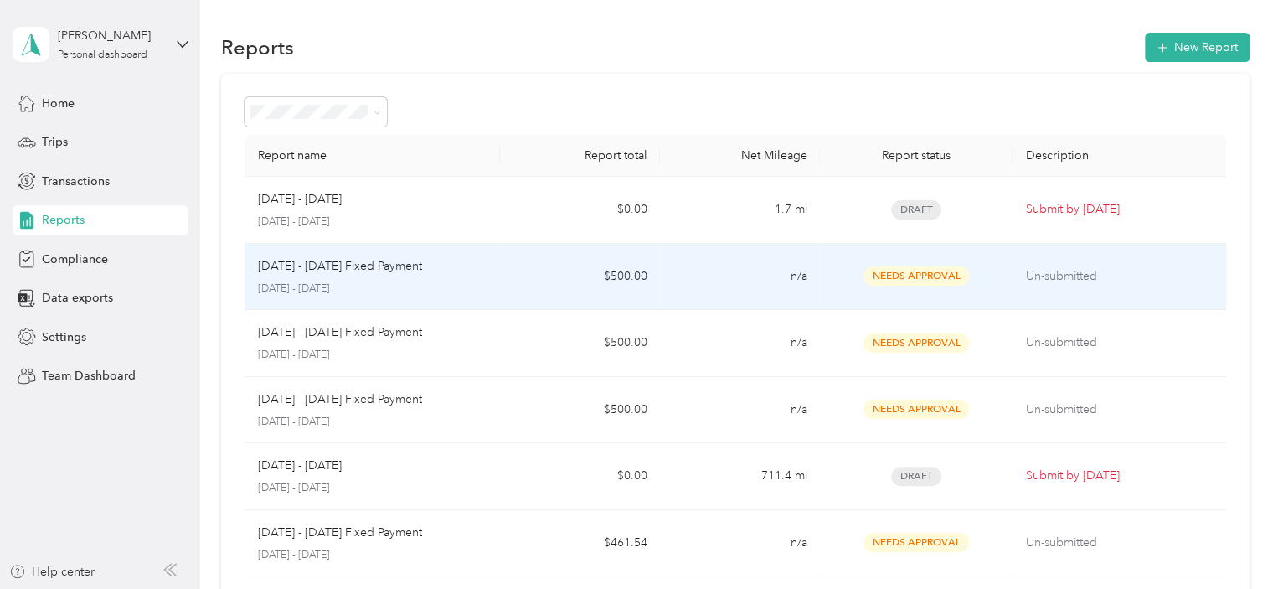
click at [306, 270] on p "[DATE] - [DATE] Fixed Payment" at bounding box center [340, 266] width 164 height 18
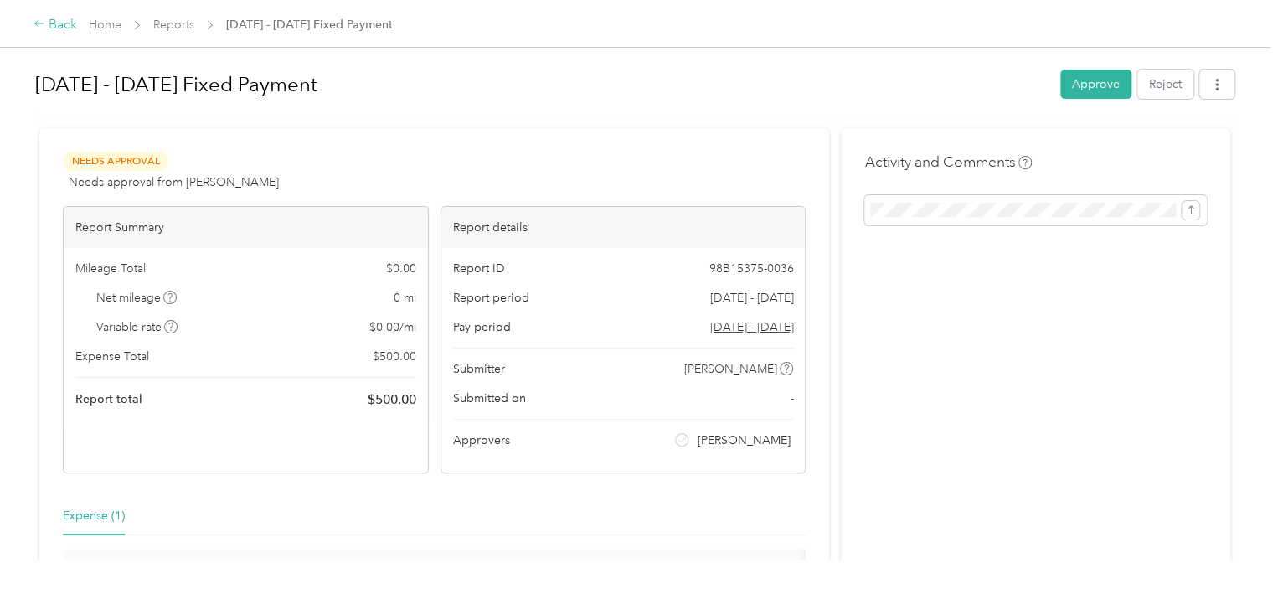
click at [64, 19] on div "Back" at bounding box center [55, 25] width 44 height 20
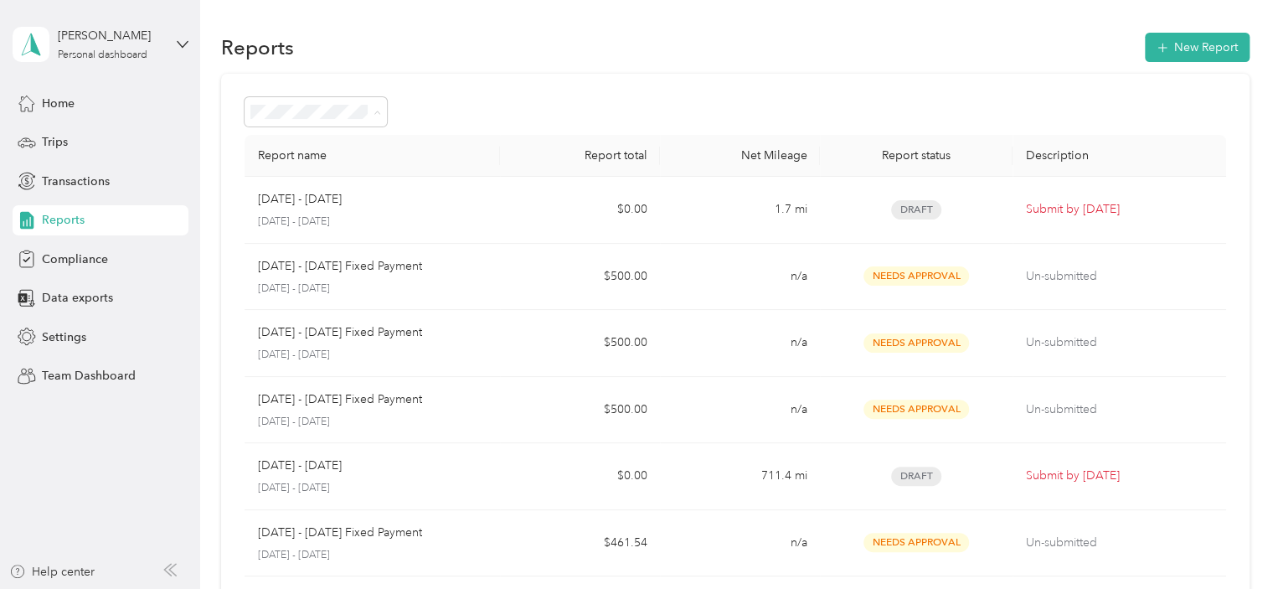
click at [298, 170] on div "Draft" at bounding box center [316, 172] width 120 height 18
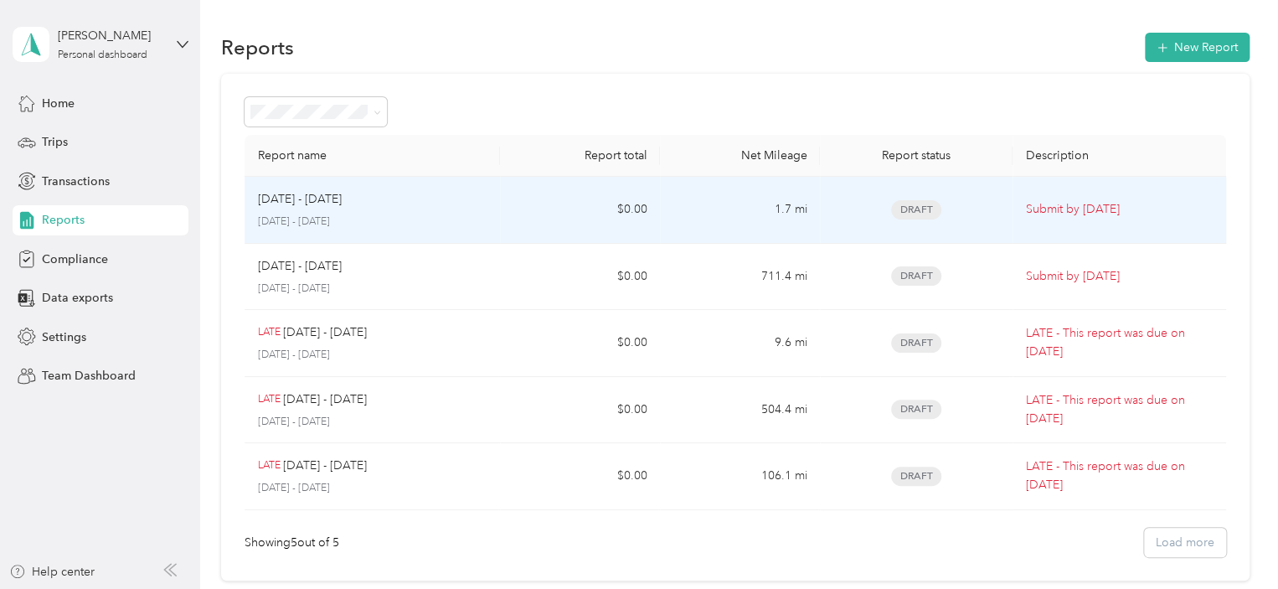
click at [324, 214] on p "[DATE] - [DATE]" at bounding box center [372, 221] width 229 height 15
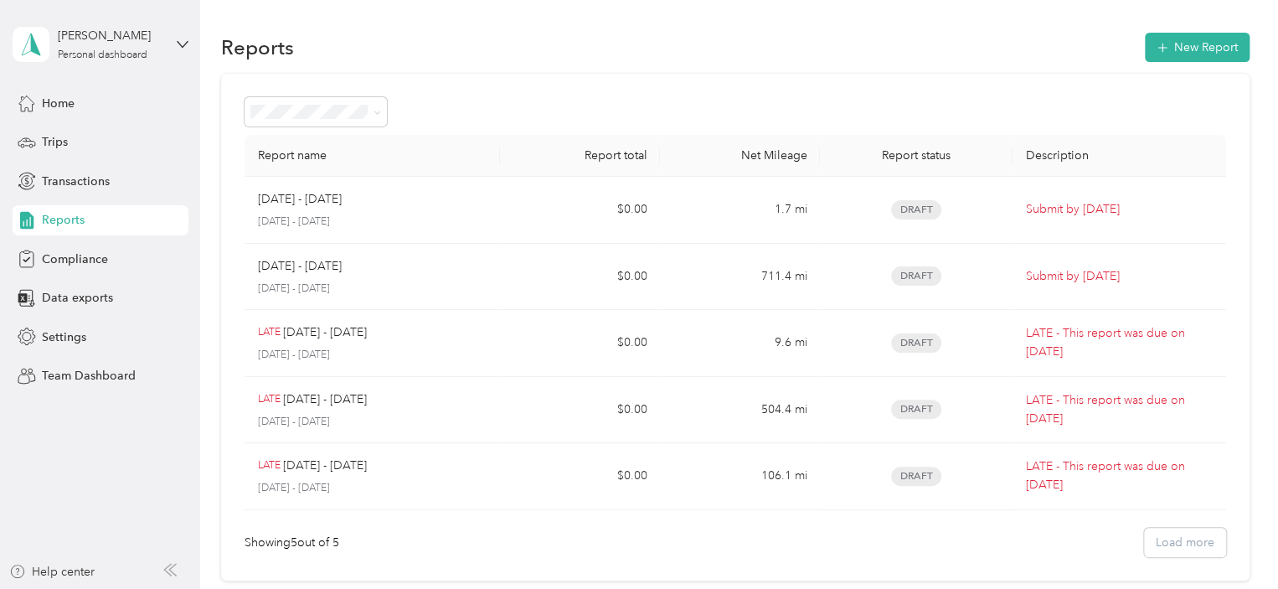
click at [313, 143] on li "All Reports" at bounding box center [315, 135] width 143 height 29
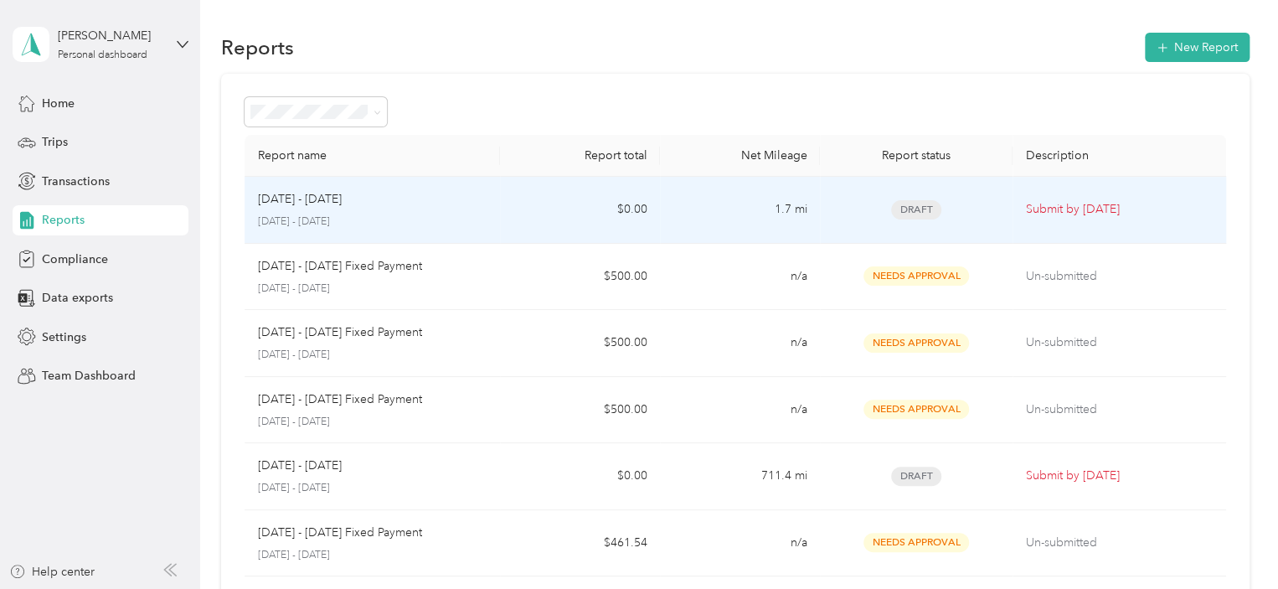
click at [336, 205] on p "[DATE] - [DATE]" at bounding box center [300, 199] width 84 height 18
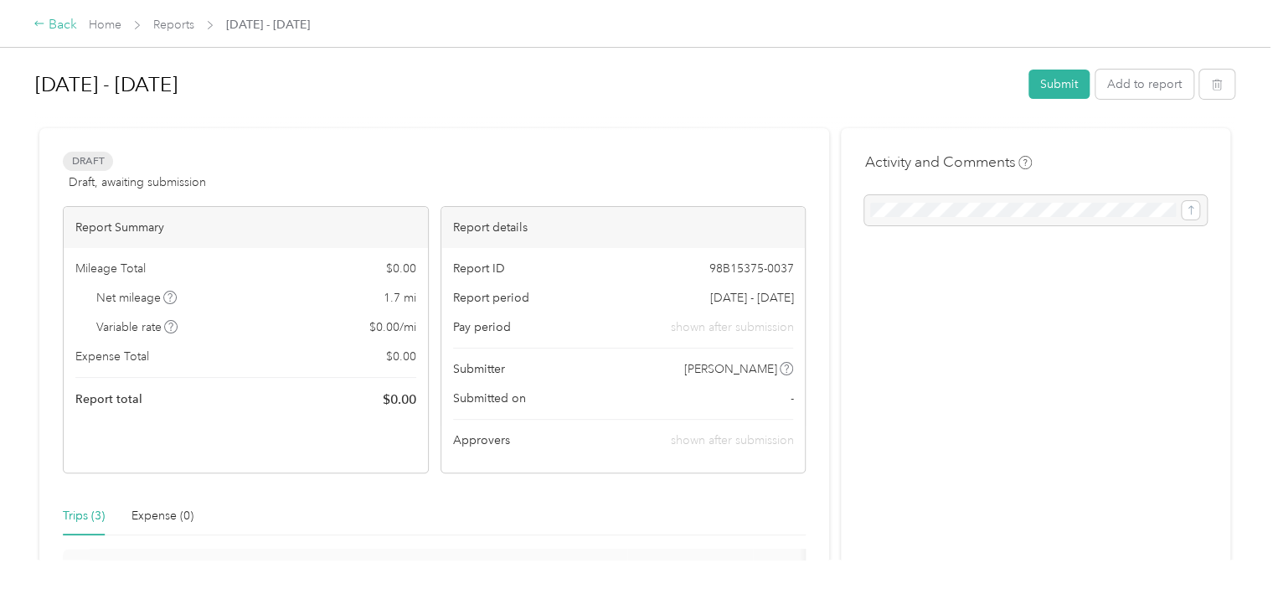
click at [56, 27] on div "Back" at bounding box center [55, 25] width 44 height 20
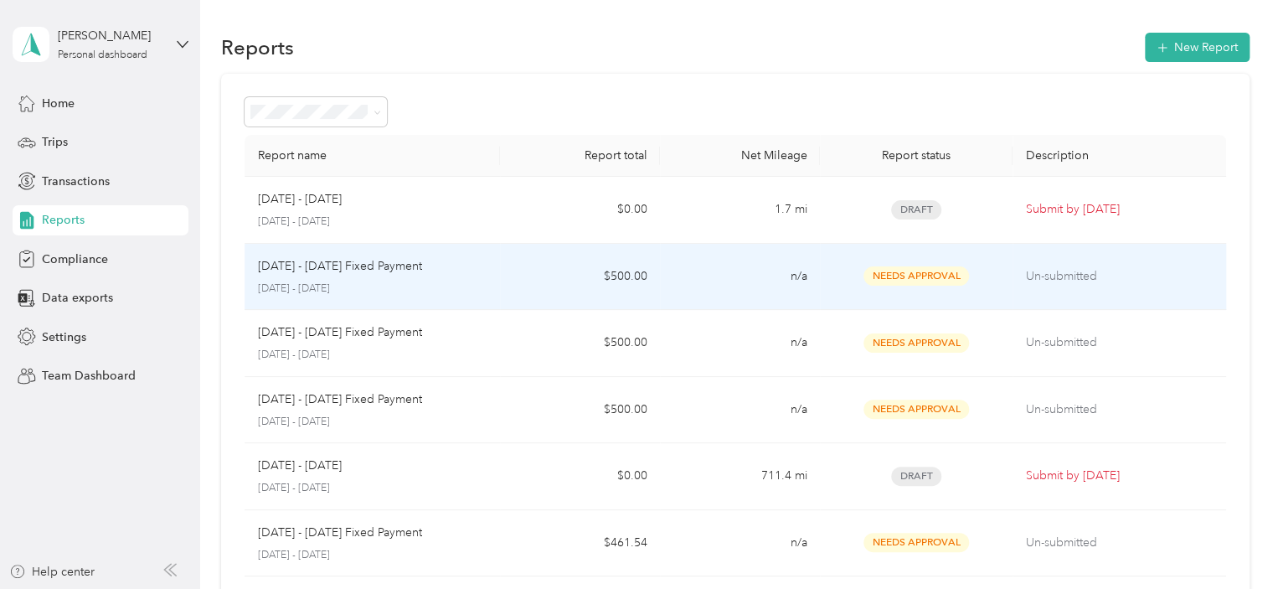
click at [316, 277] on div "[DATE] - [DATE] Fixed Payment [DATE] - [DATE]" at bounding box center [372, 276] width 229 height 39
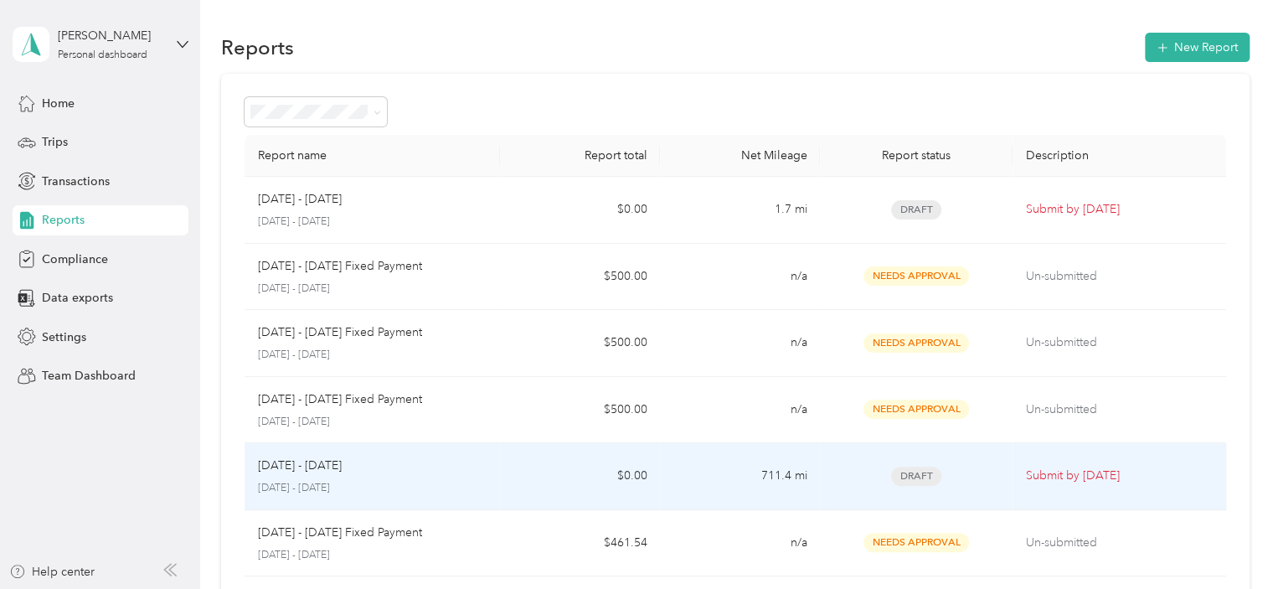
click at [400, 482] on p "[DATE] - [DATE]" at bounding box center [372, 488] width 229 height 15
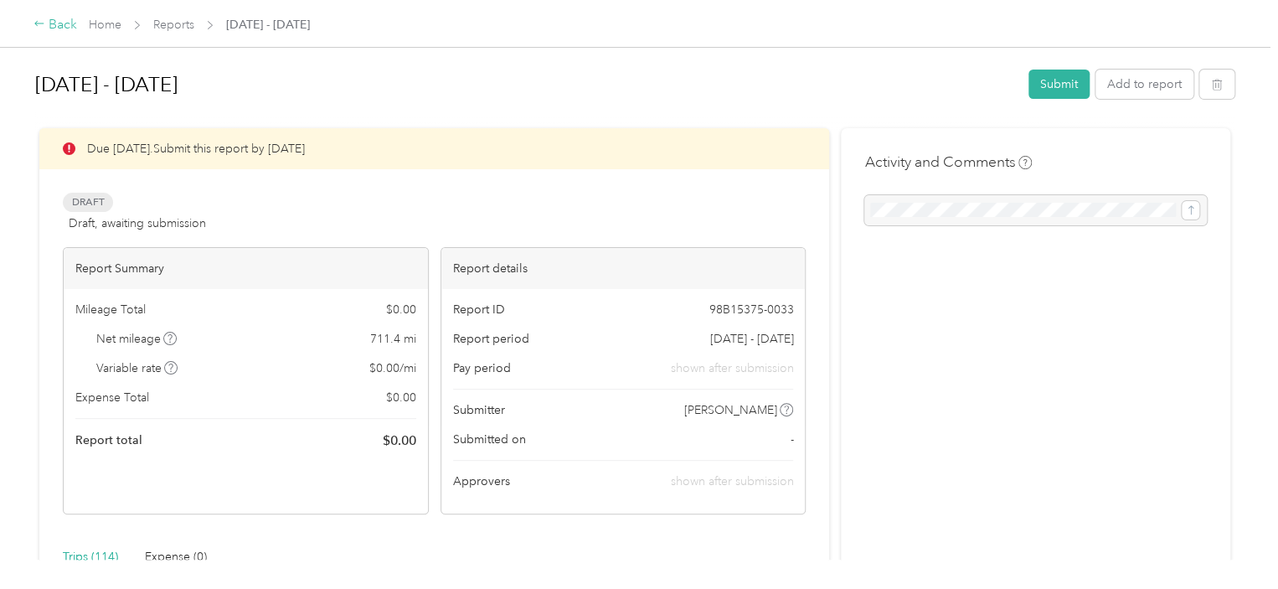
click at [57, 20] on div "Back" at bounding box center [55, 25] width 44 height 20
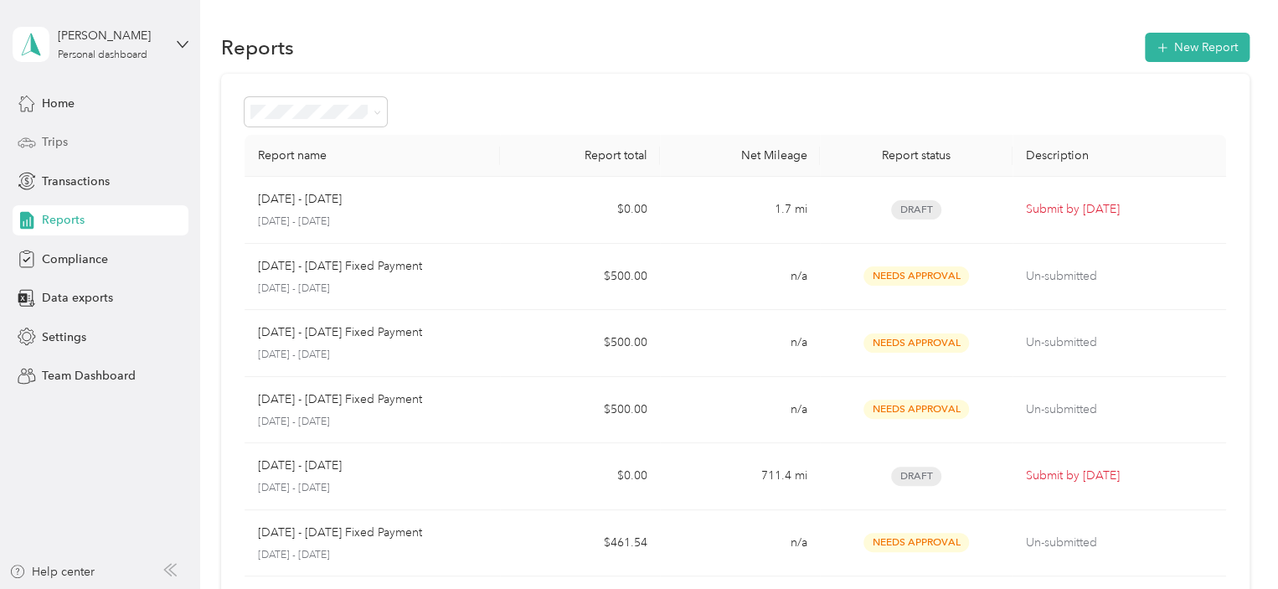
click at [39, 133] on div "Trips" at bounding box center [101, 142] width 176 height 30
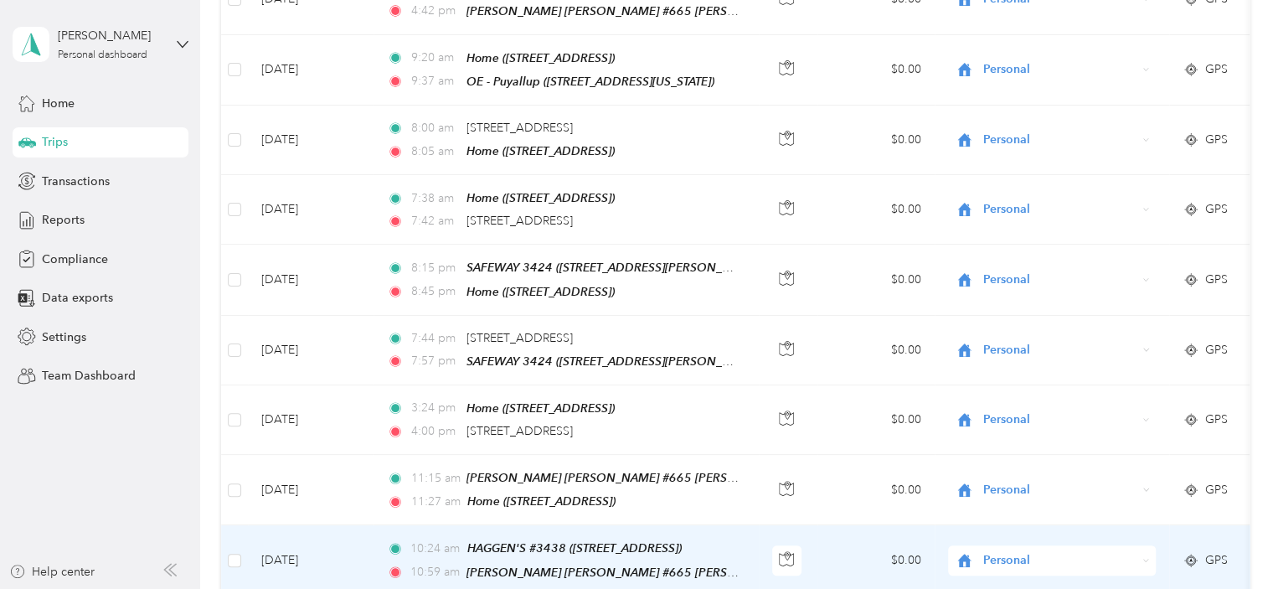
scroll to position [335, 0]
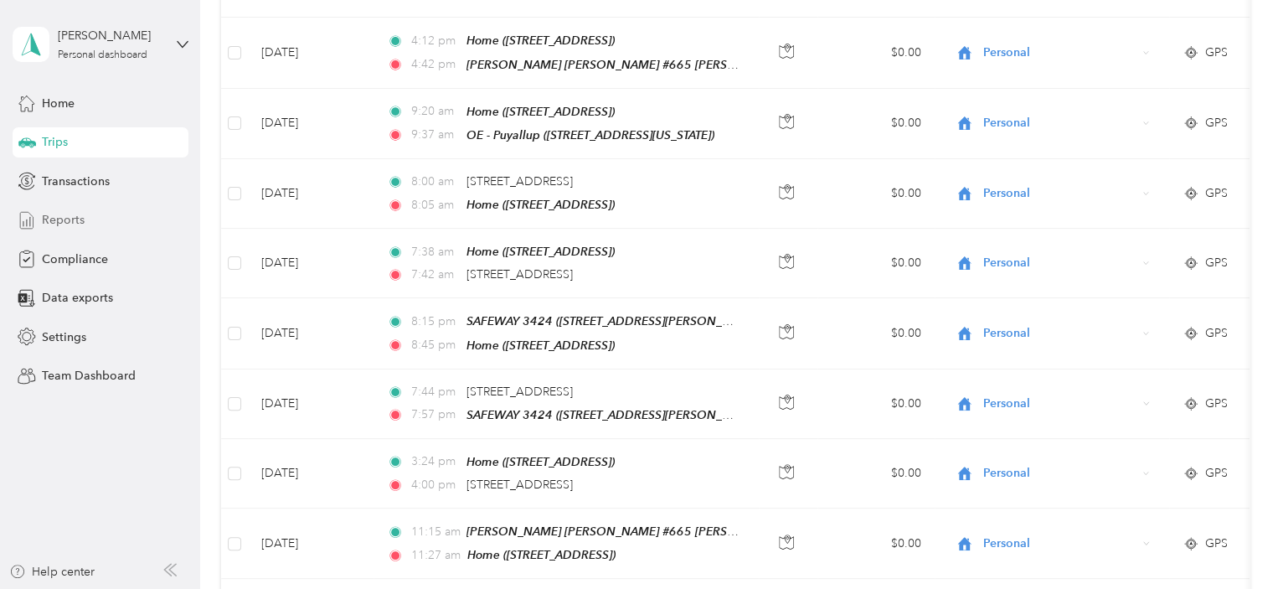
click at [74, 221] on span "Reports" at bounding box center [63, 220] width 43 height 18
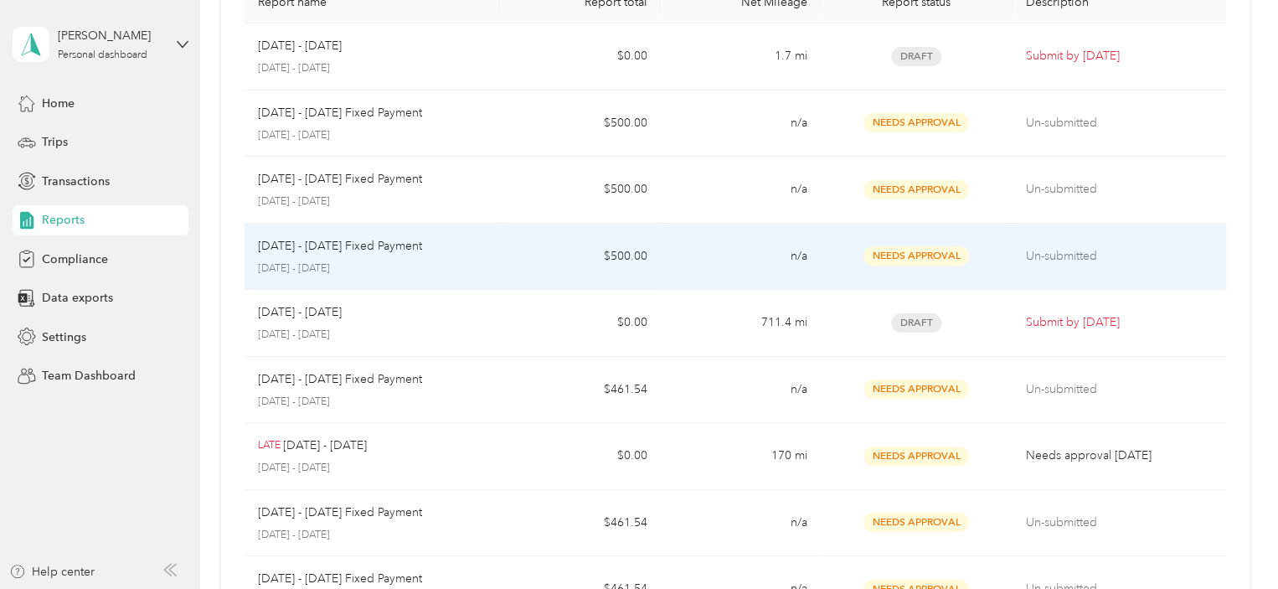
scroll to position [84, 0]
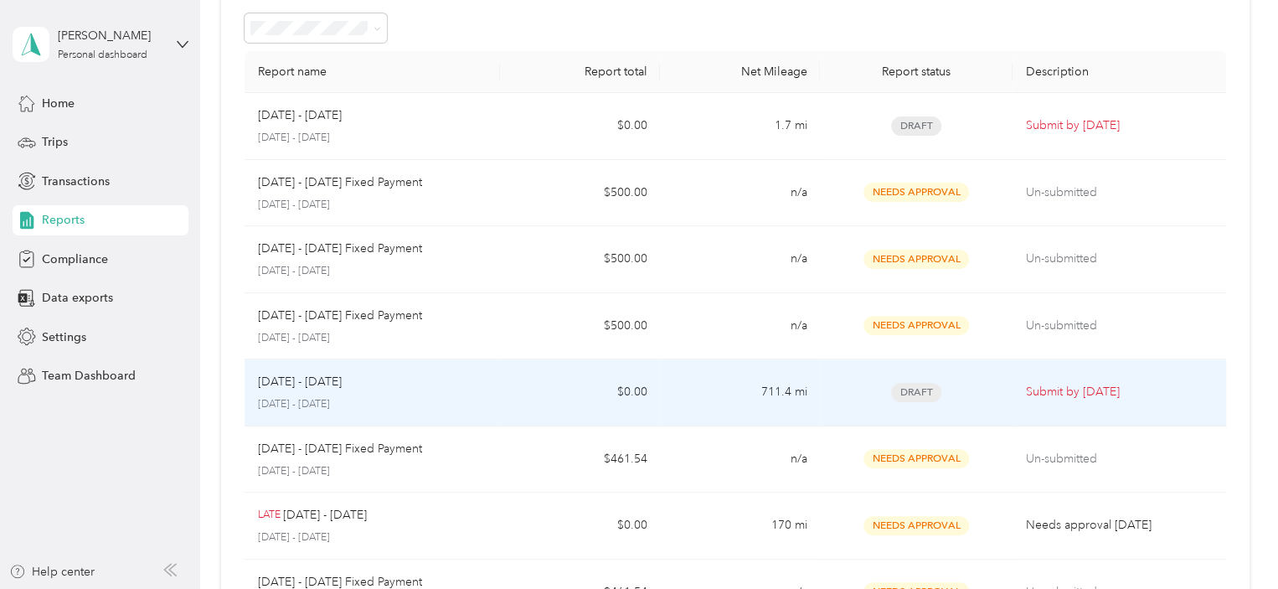
click at [355, 383] on div "[DATE] - [DATE]" at bounding box center [372, 382] width 229 height 18
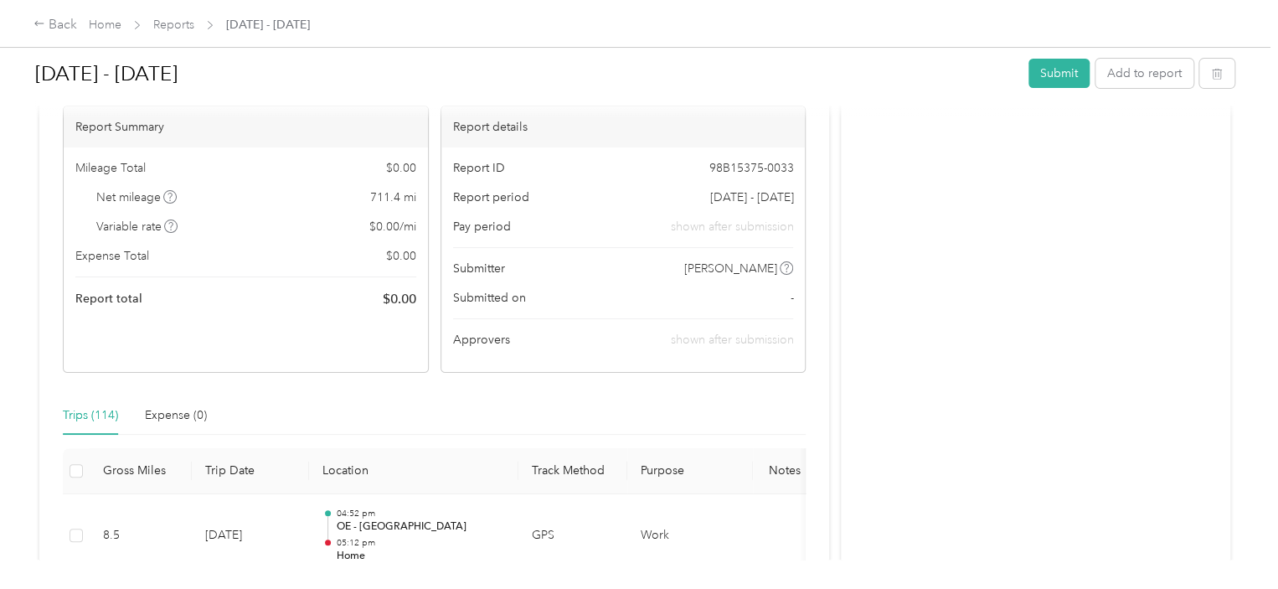
scroll to position [13, 0]
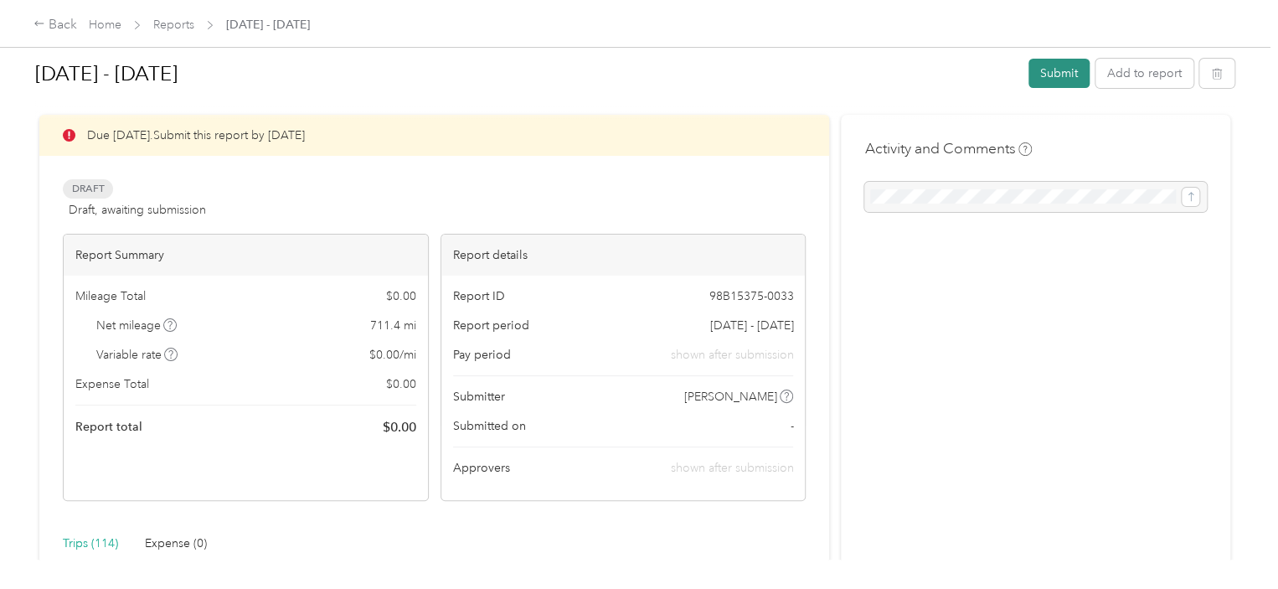
click at [1044, 69] on button "Submit" at bounding box center [1058, 73] width 61 height 29
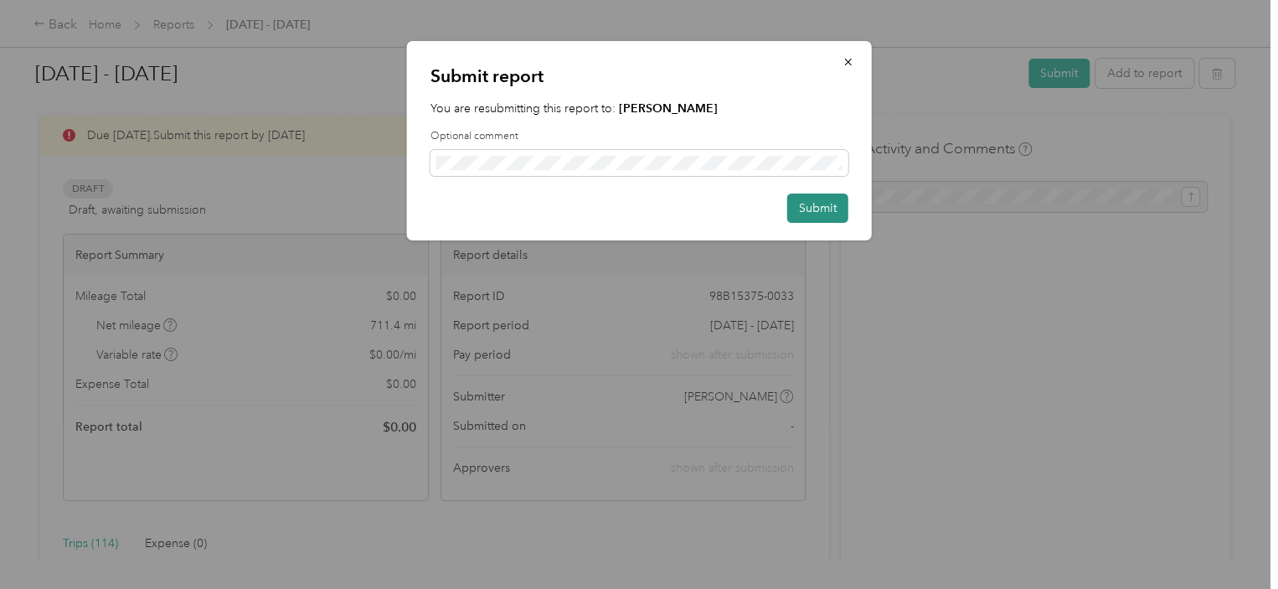
click at [836, 214] on button "Submit" at bounding box center [817, 207] width 61 height 29
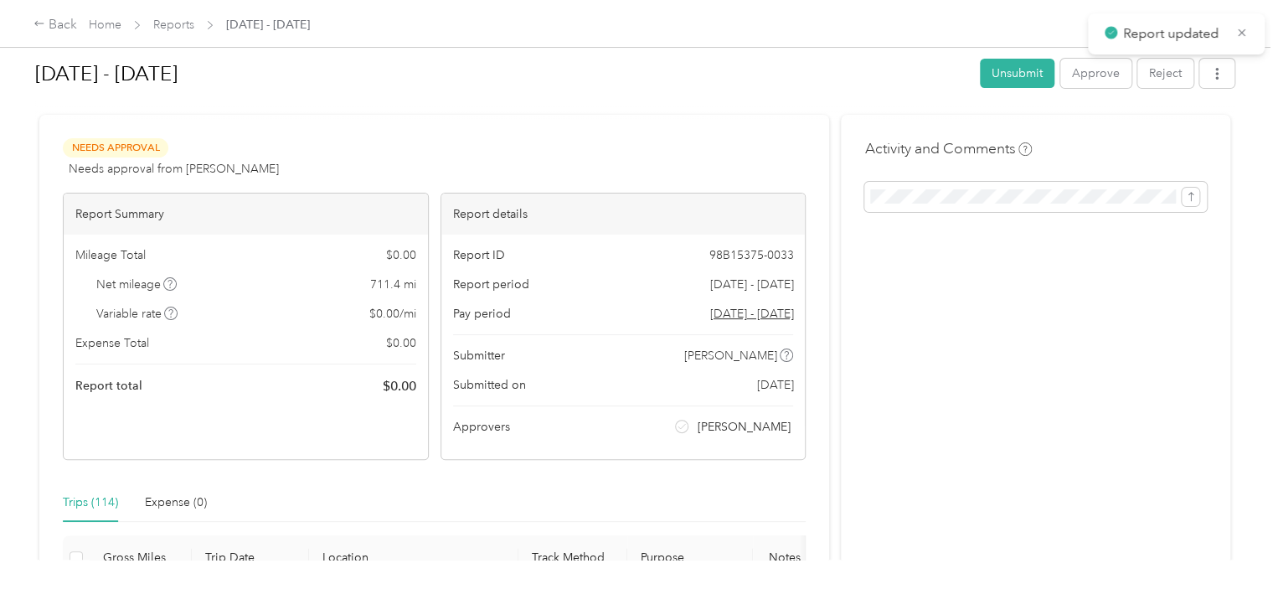
scroll to position [37, 0]
